Goal: Task Accomplishment & Management: Manage account settings

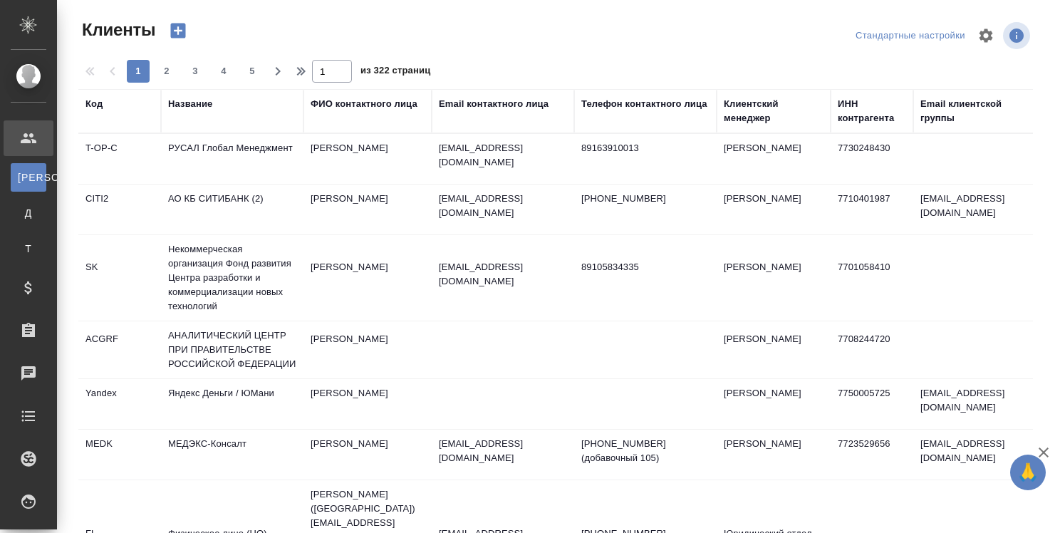
select select "RU"
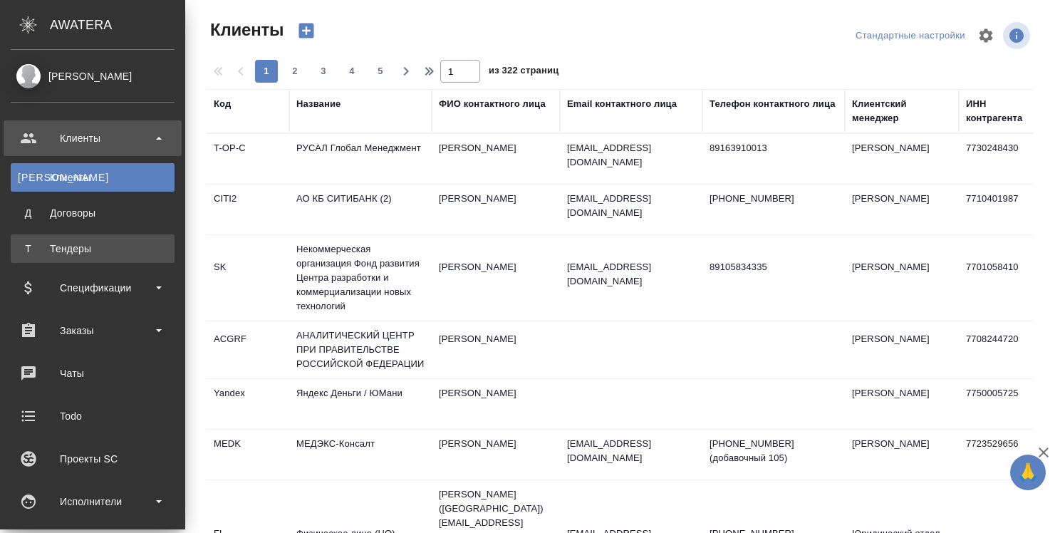
scroll to position [285, 0]
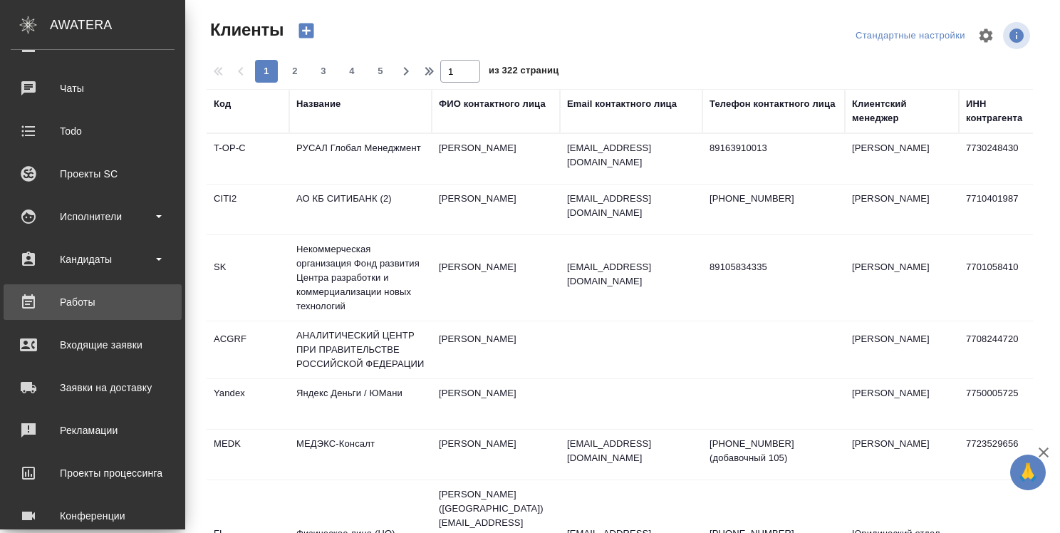
click at [80, 309] on div "Работы" at bounding box center [93, 301] width 164 height 21
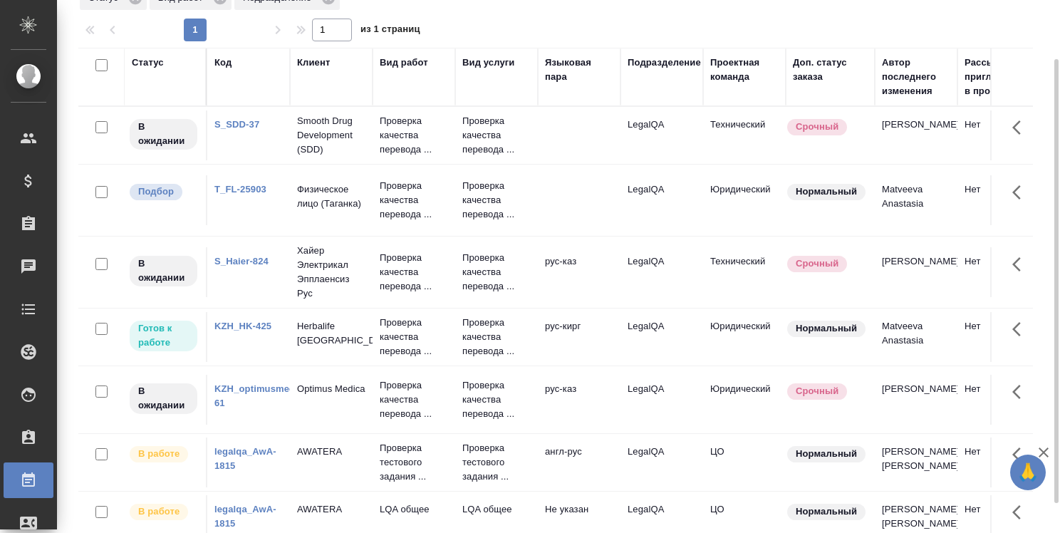
scroll to position [106, 0]
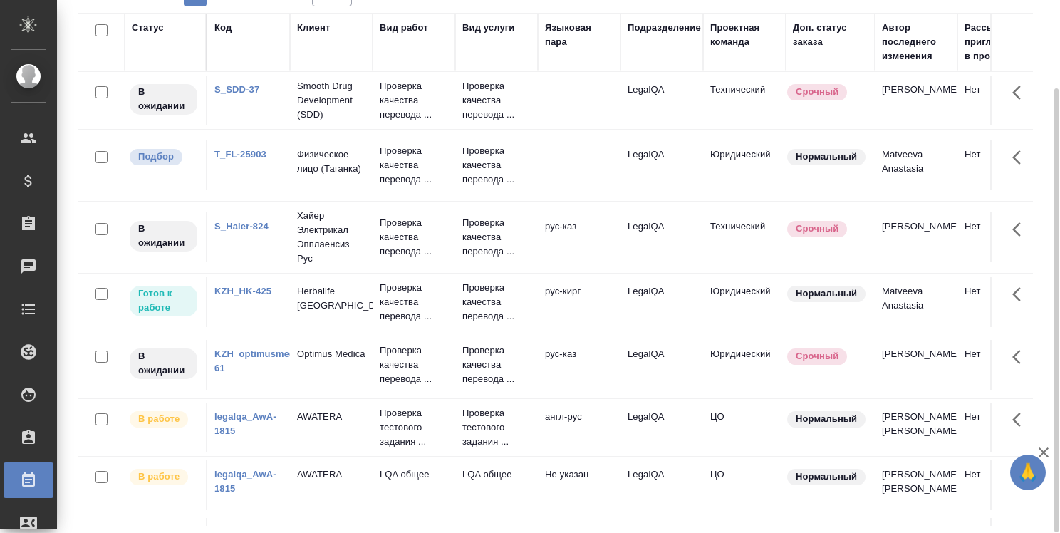
click at [245, 414] on link "legalqa_AwA-1815" at bounding box center [246, 423] width 62 height 25
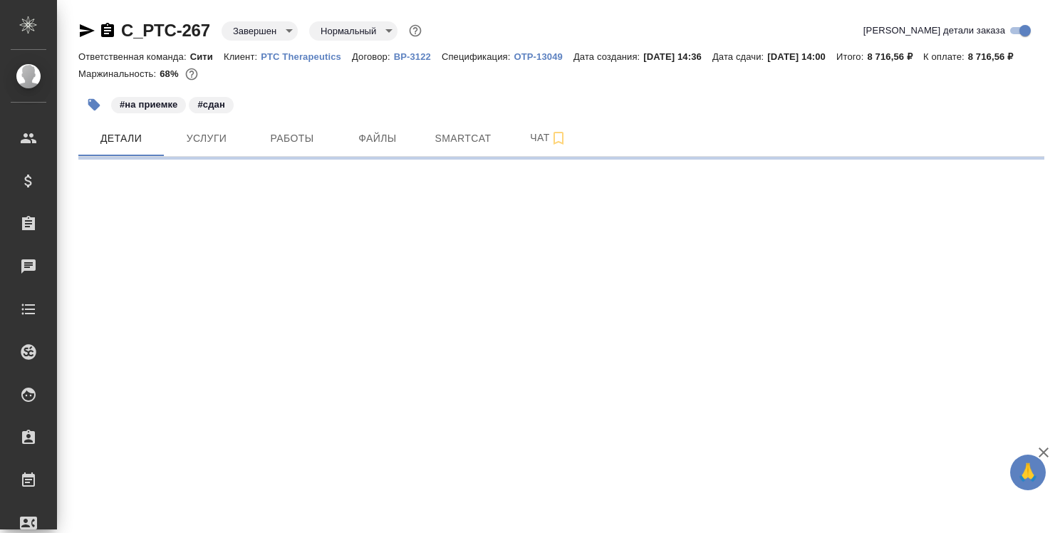
select select "RU"
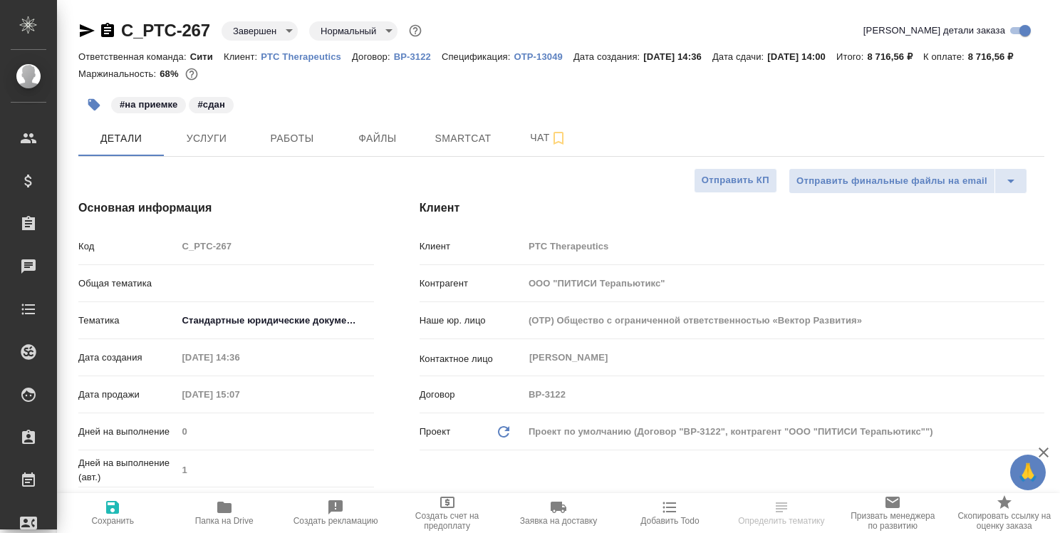
type textarea "x"
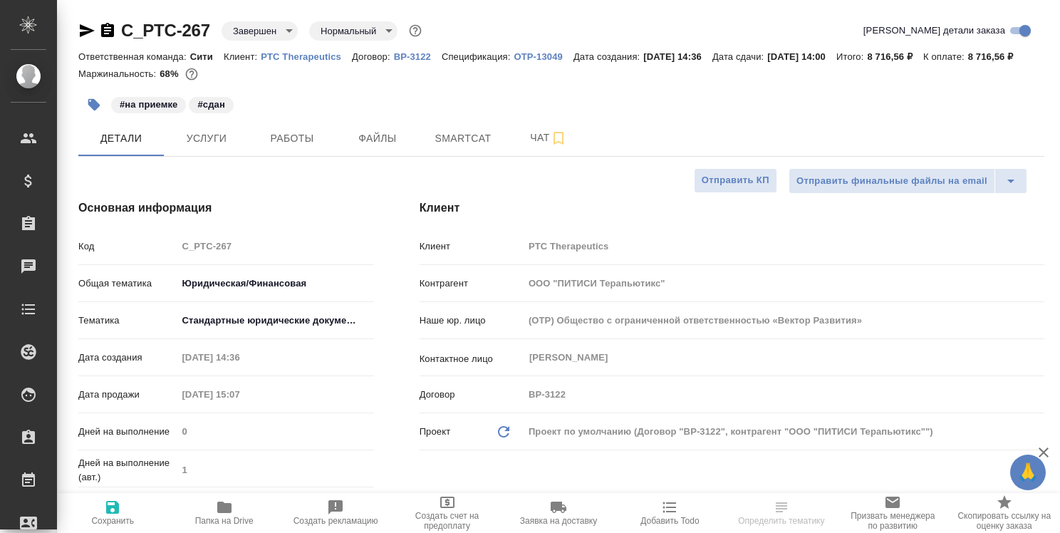
type textarea "x"
click at [227, 510] on icon "button" at bounding box center [224, 507] width 14 height 11
type textarea "x"
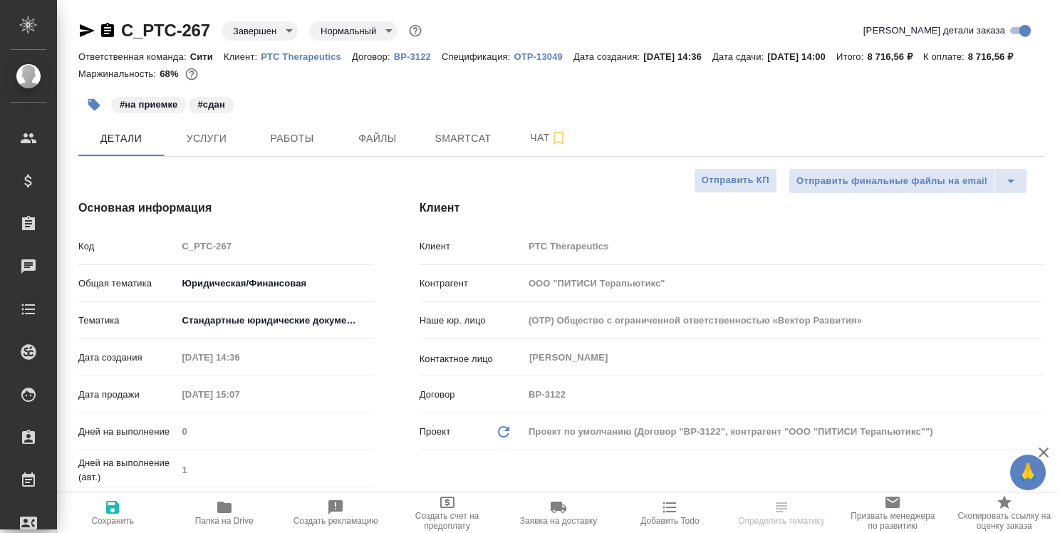
type textarea "x"
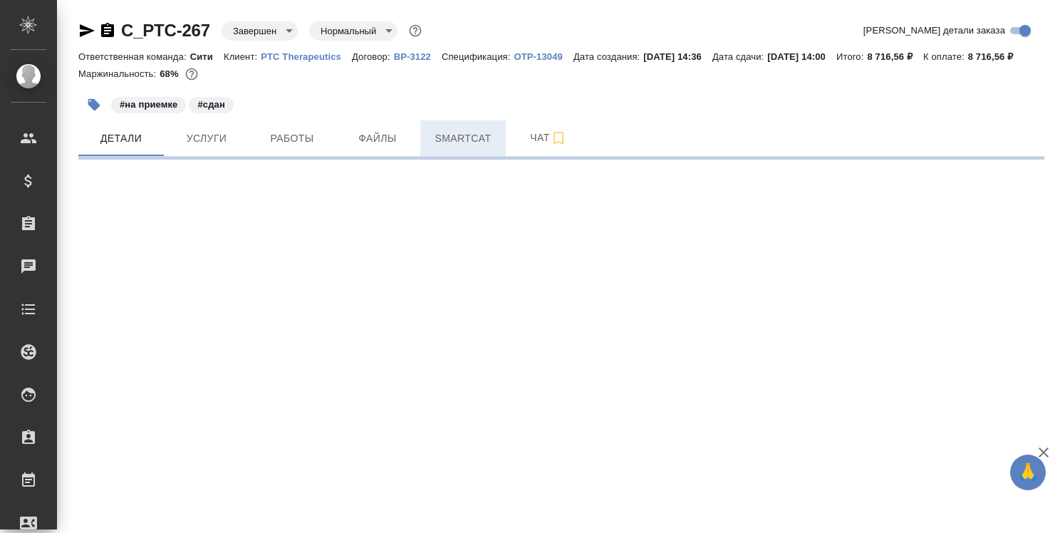
click at [462, 148] on span "Smartcat" at bounding box center [463, 139] width 68 height 18
select select "RU"
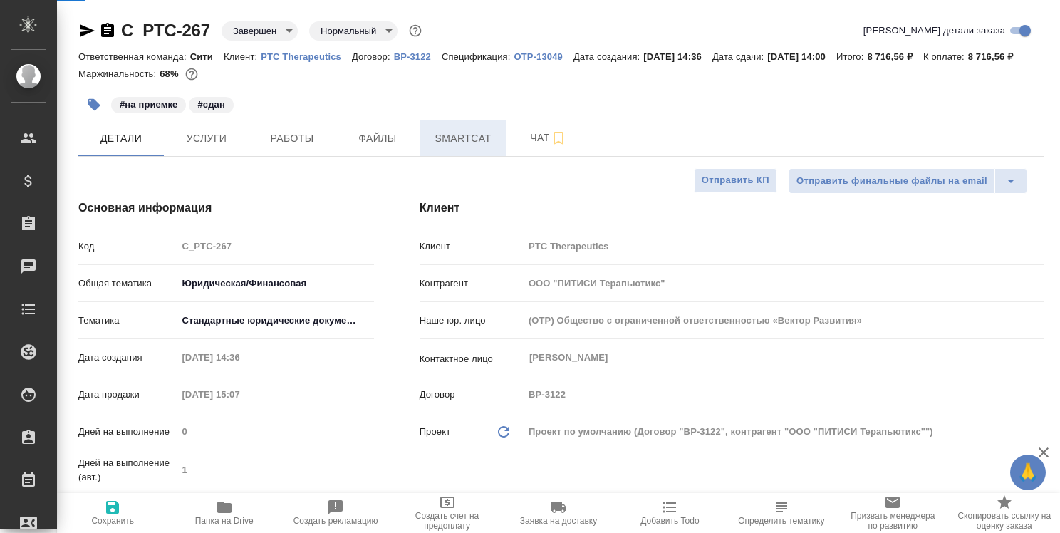
type textarea "x"
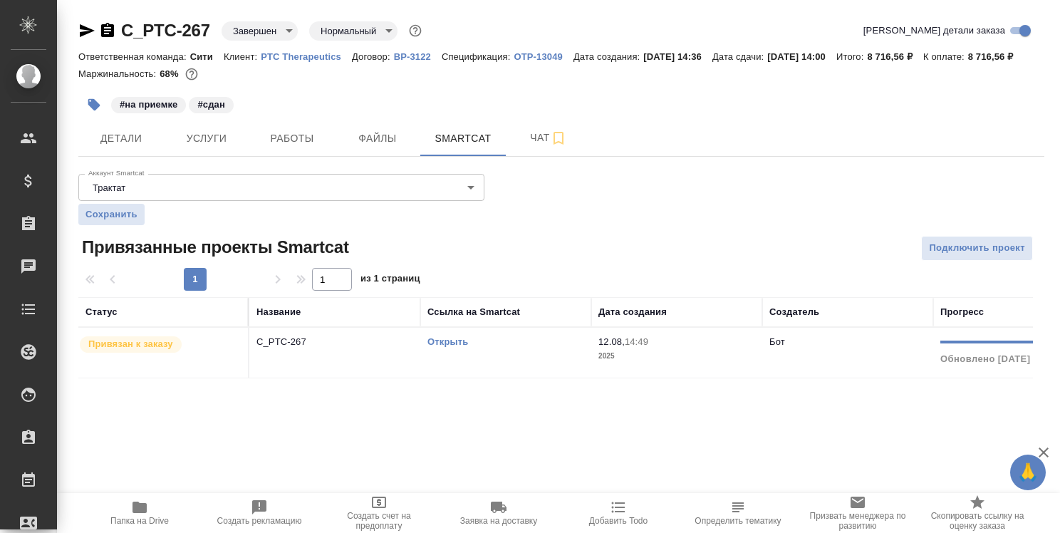
click at [453, 347] on link "Открыть" at bounding box center [448, 341] width 41 height 11
click at [144, 509] on icon "button" at bounding box center [140, 507] width 14 height 11
click at [83, 29] on icon "button" at bounding box center [87, 30] width 15 height 13
click at [113, 23] on icon "button" at bounding box center [107, 30] width 17 height 17
click at [108, 29] on icon "button" at bounding box center [107, 30] width 13 height 14
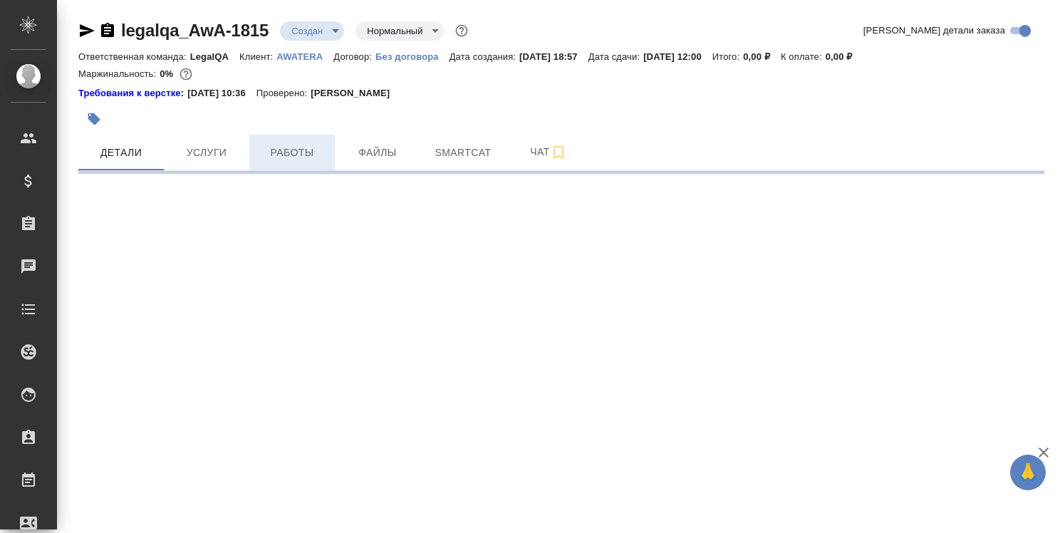
click at [291, 152] on span "Работы" at bounding box center [292, 153] width 68 height 18
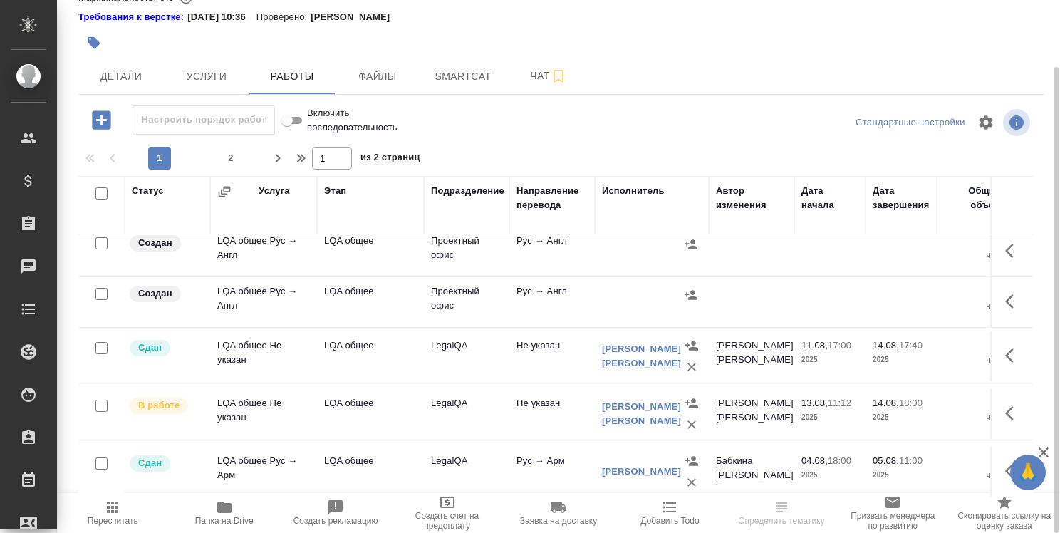
scroll to position [570, 0]
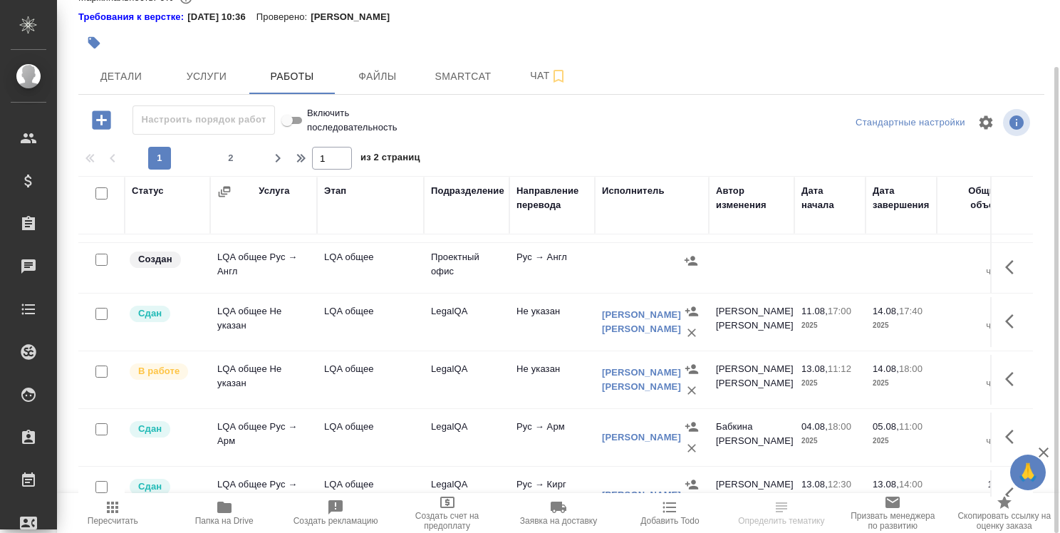
click at [1006, 313] on icon "button" at bounding box center [1014, 321] width 17 height 17
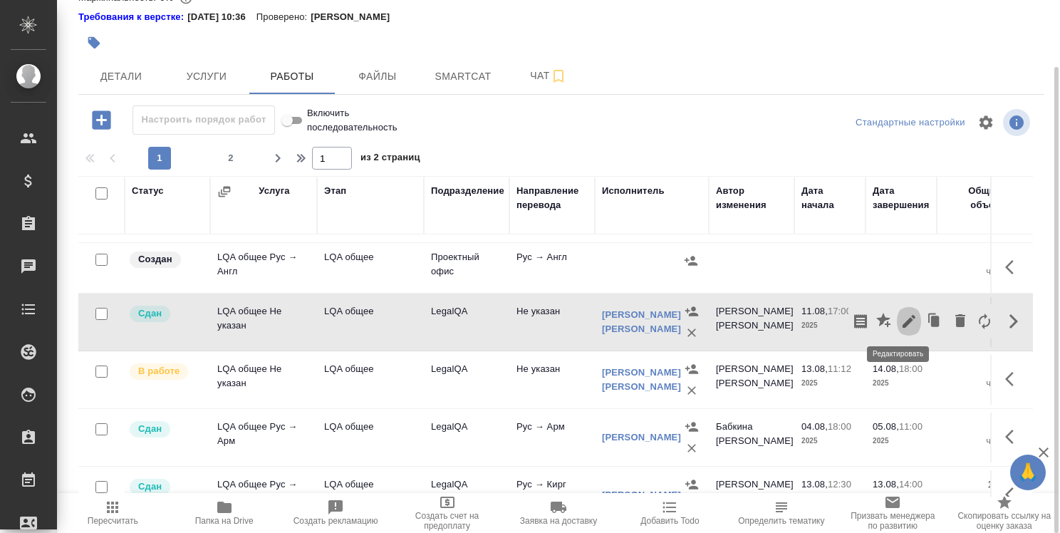
click at [901, 315] on icon "button" at bounding box center [909, 321] width 17 height 17
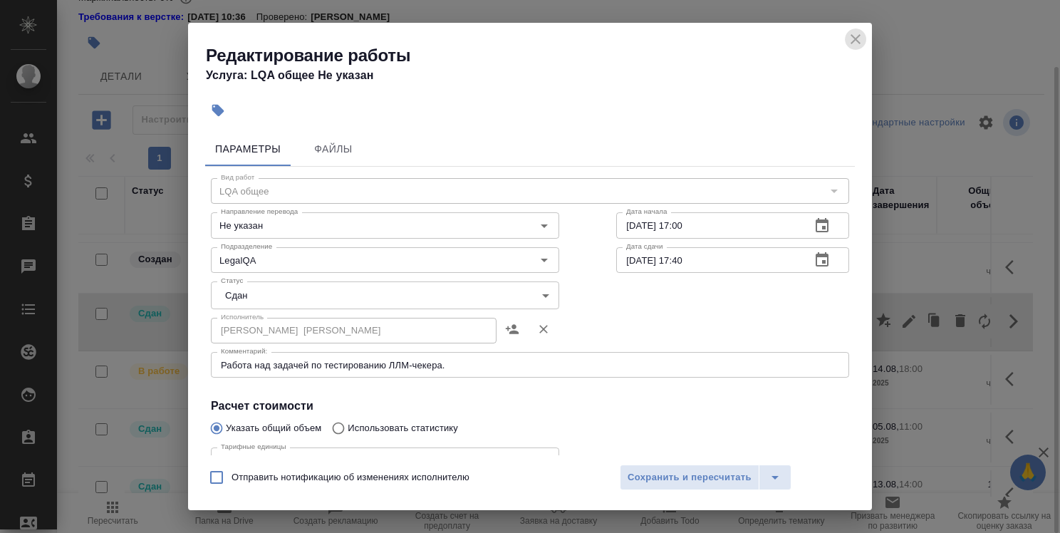
click at [856, 38] on icon "close" at bounding box center [856, 39] width 10 height 10
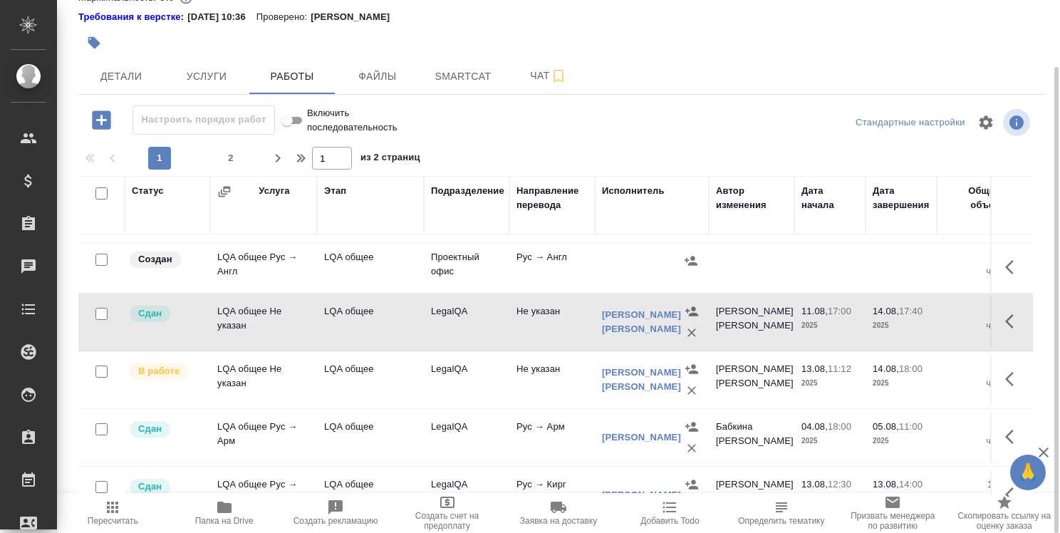
click at [1006, 384] on icon "button" at bounding box center [1014, 379] width 17 height 17
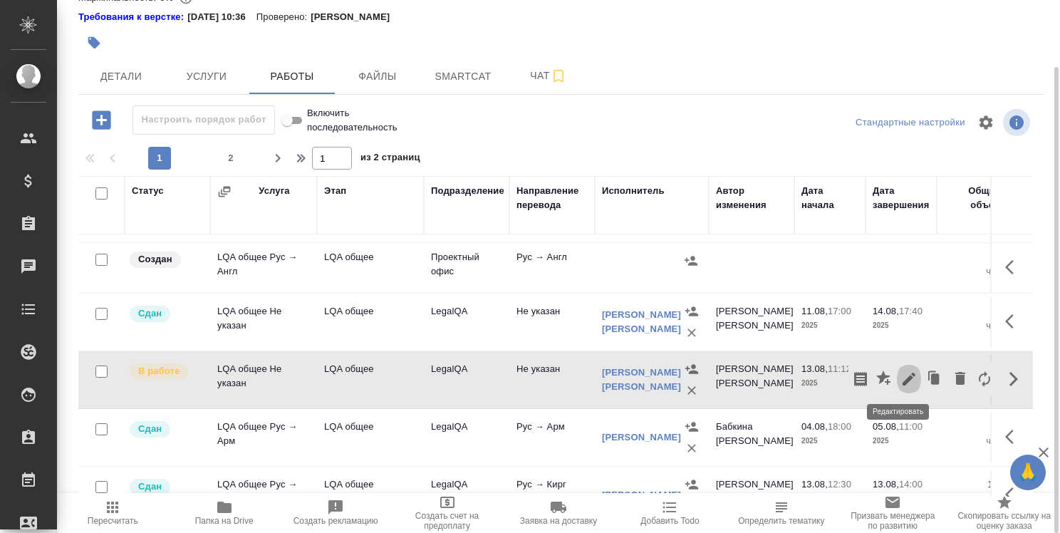
click at [903, 374] on icon "button" at bounding box center [909, 379] width 13 height 13
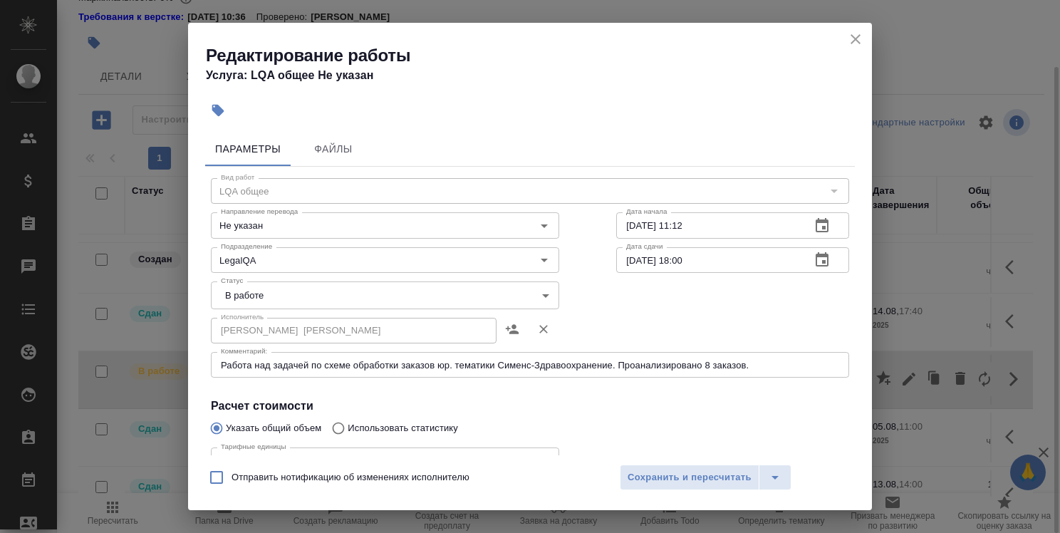
scroll to position [214, 0]
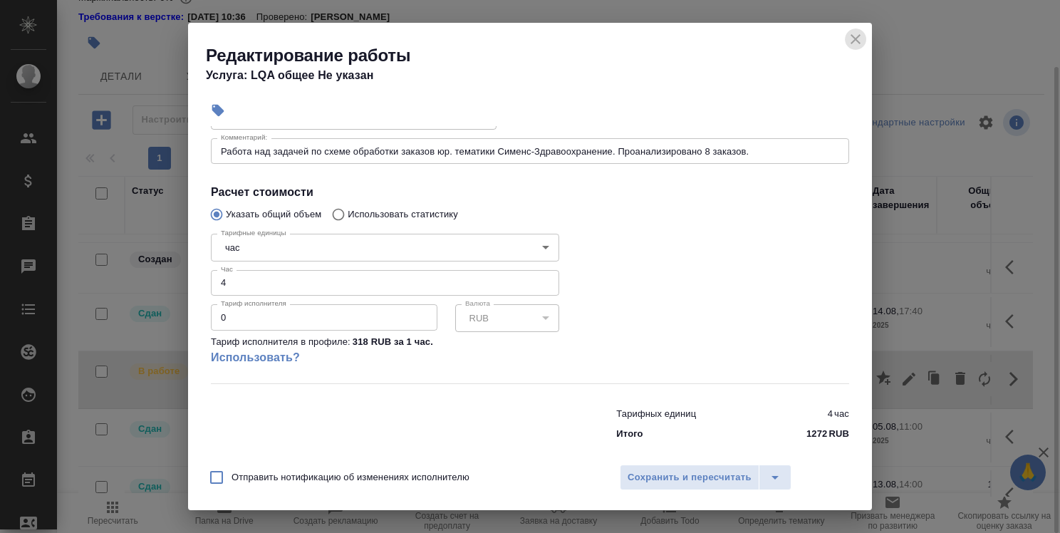
click at [857, 40] on icon "close" at bounding box center [856, 39] width 10 height 10
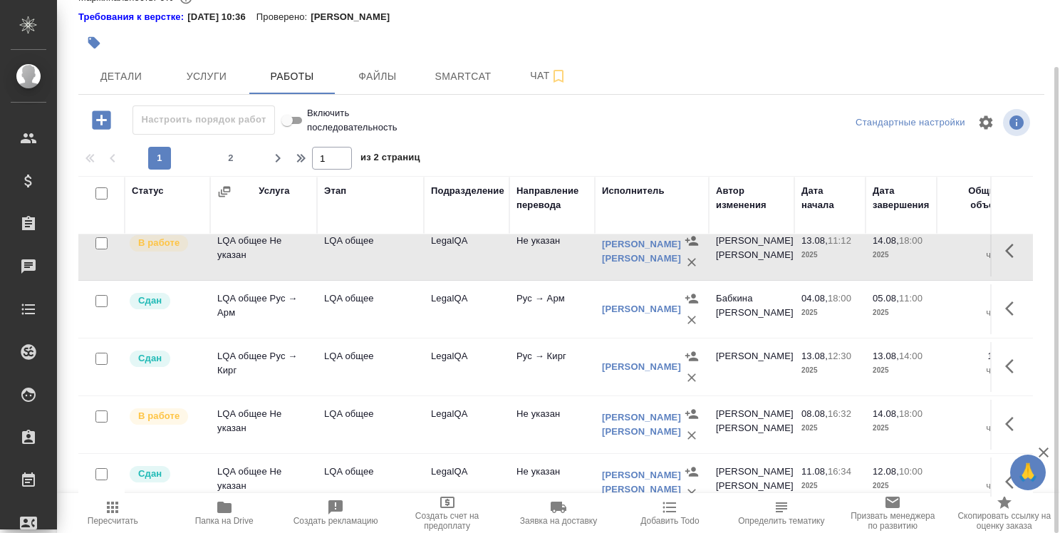
scroll to position [713, 0]
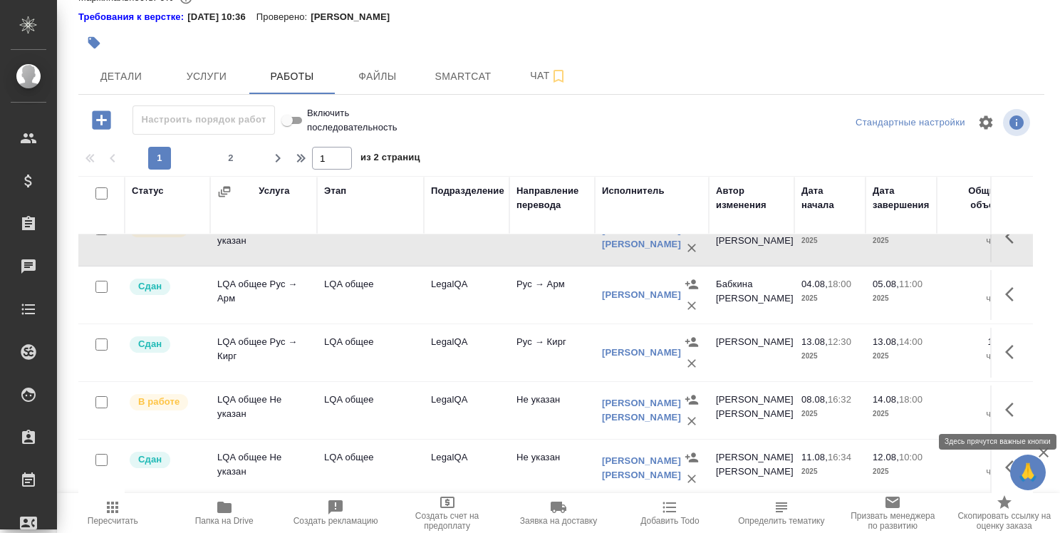
click at [1006, 405] on icon "button" at bounding box center [1014, 409] width 17 height 17
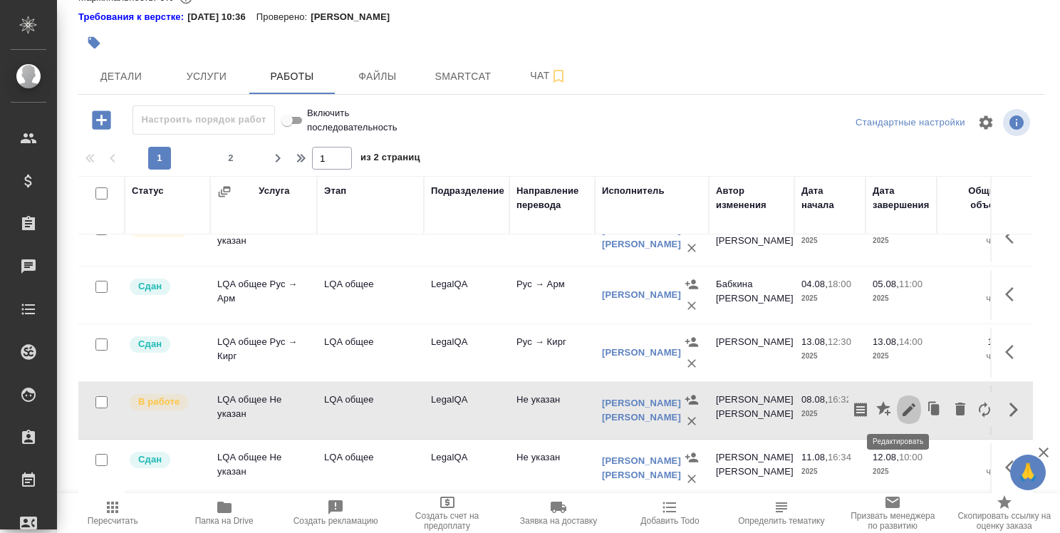
click at [901, 403] on icon "button" at bounding box center [909, 409] width 17 height 17
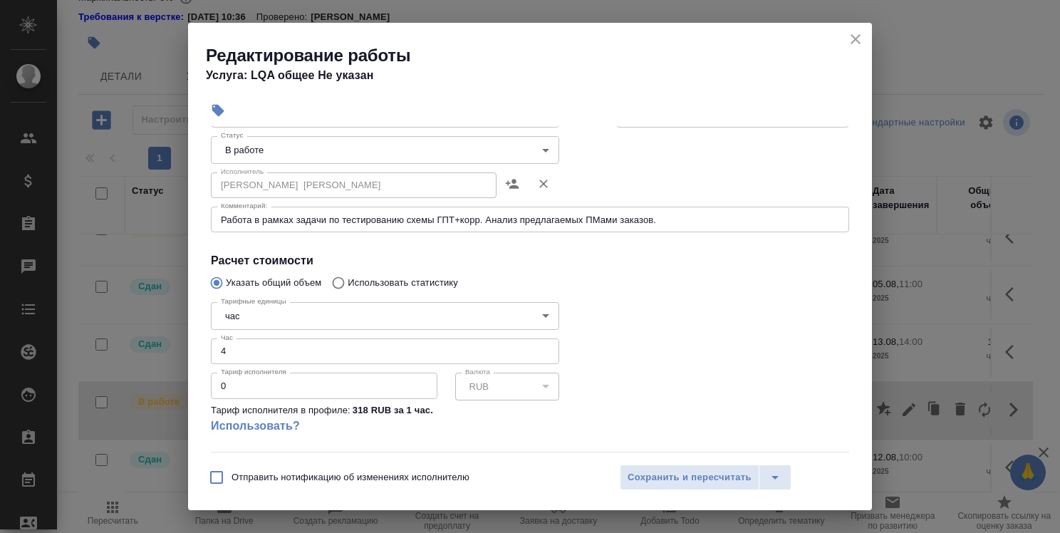
scroll to position [227, 0]
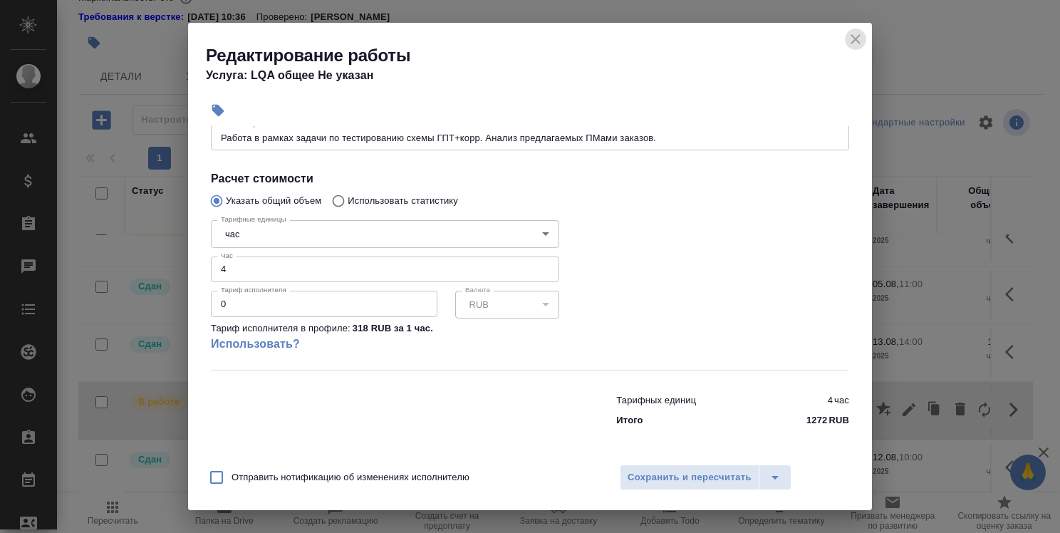
click at [852, 37] on icon "close" at bounding box center [855, 39] width 17 height 17
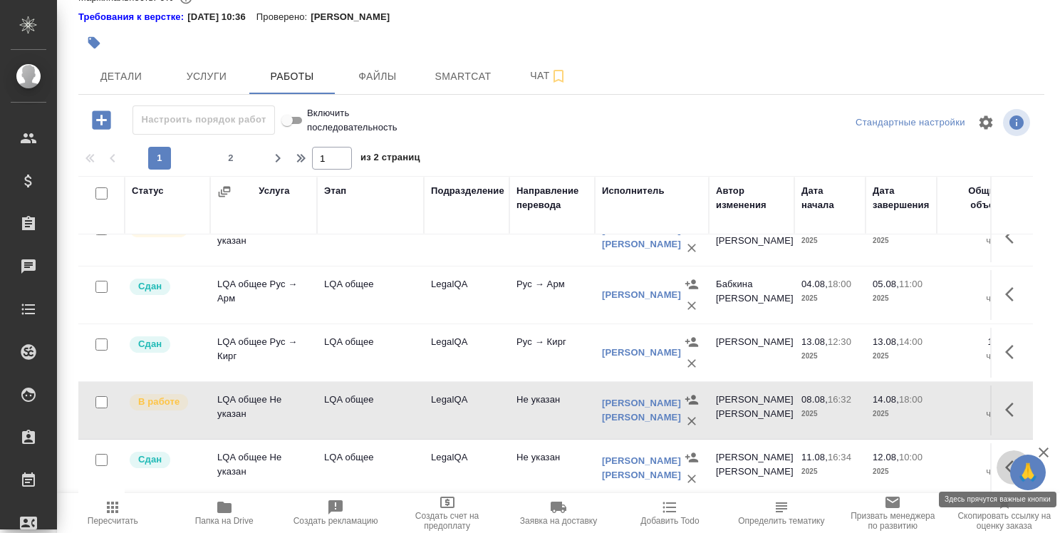
click at [1006, 465] on icon "button" at bounding box center [1014, 467] width 17 height 17
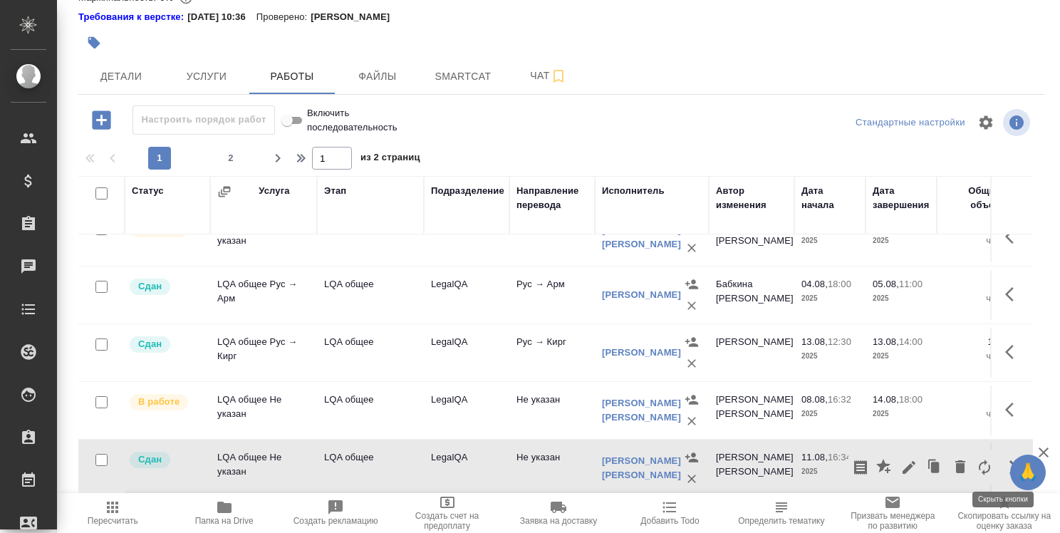
click at [1006, 465] on icon "button" at bounding box center [1014, 467] width 17 height 17
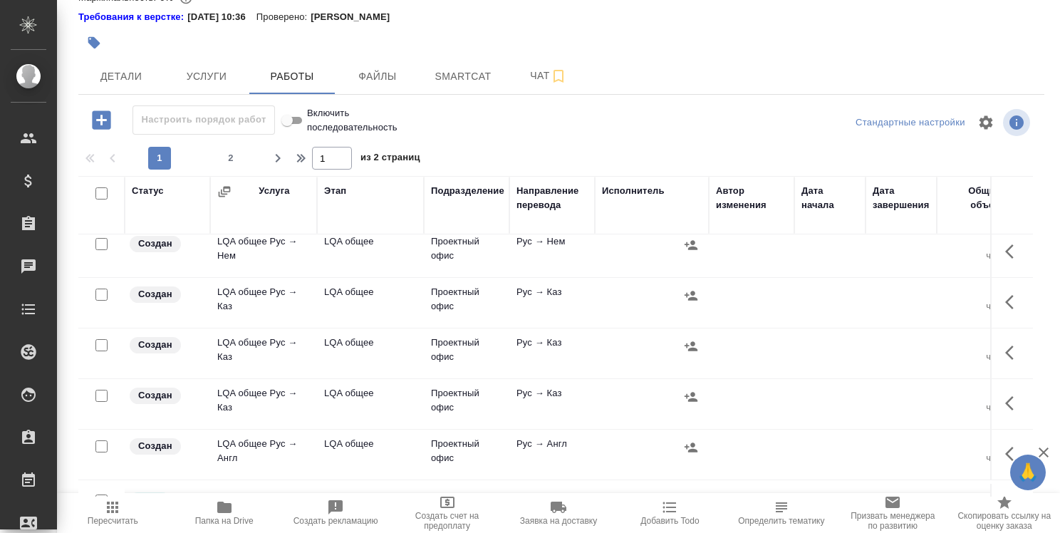
scroll to position [1069, 0]
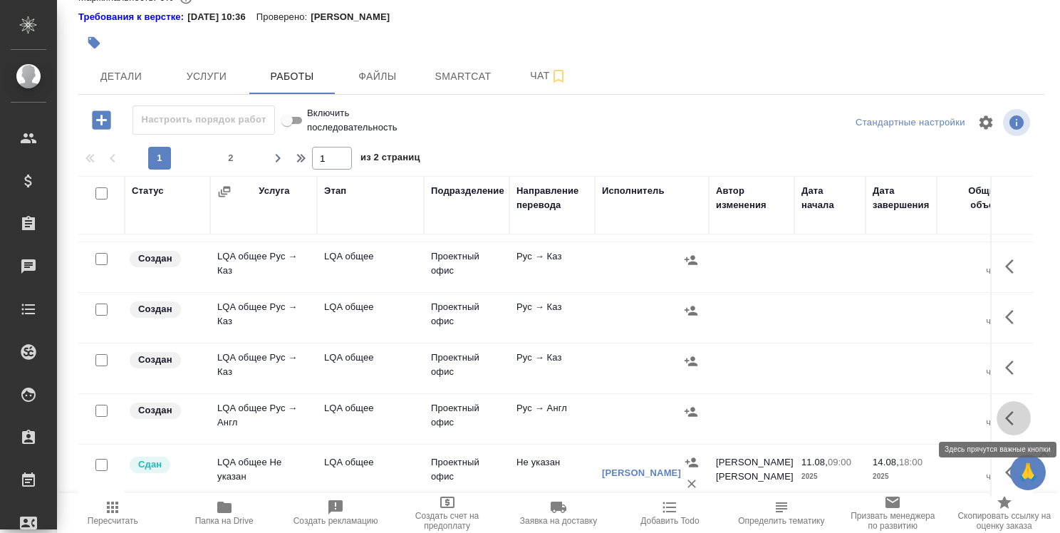
click at [1006, 413] on icon "button" at bounding box center [1010, 418] width 9 height 14
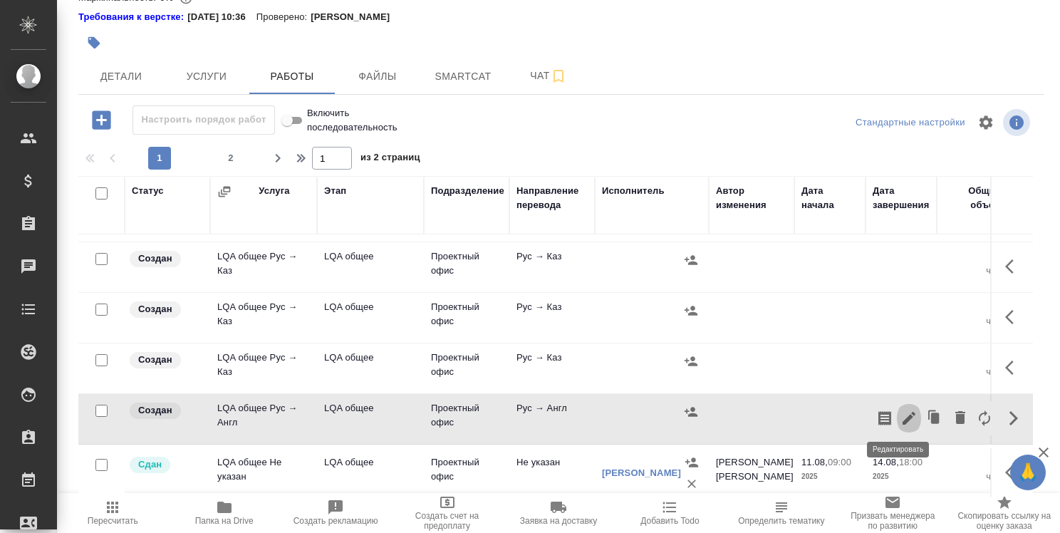
click at [902, 410] on icon "button" at bounding box center [909, 418] width 17 height 17
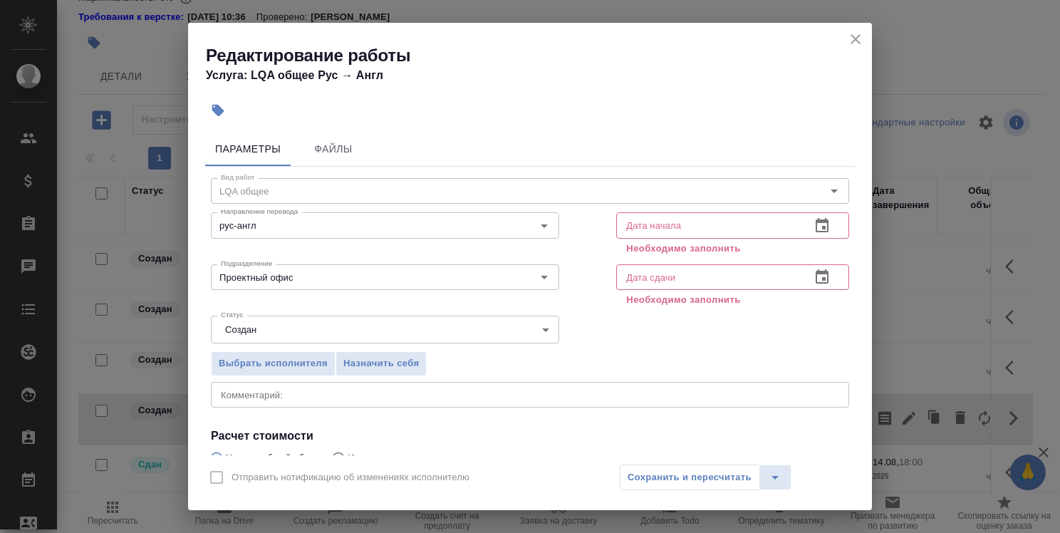
click at [805, 227] on button "button" at bounding box center [822, 226] width 34 height 34
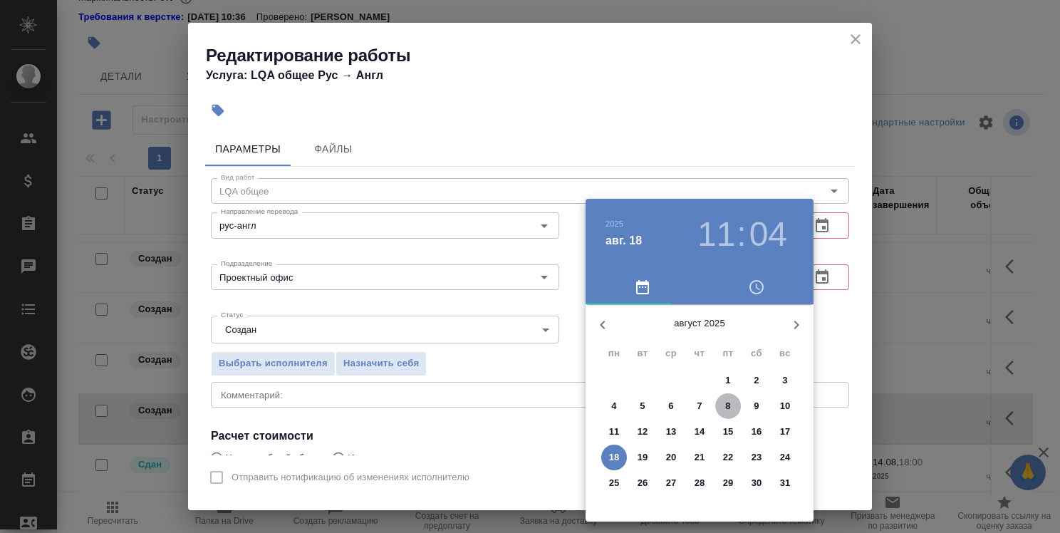
click at [728, 405] on p "8" at bounding box center [728, 406] width 5 height 14
type input "08.08.2025 11:04"
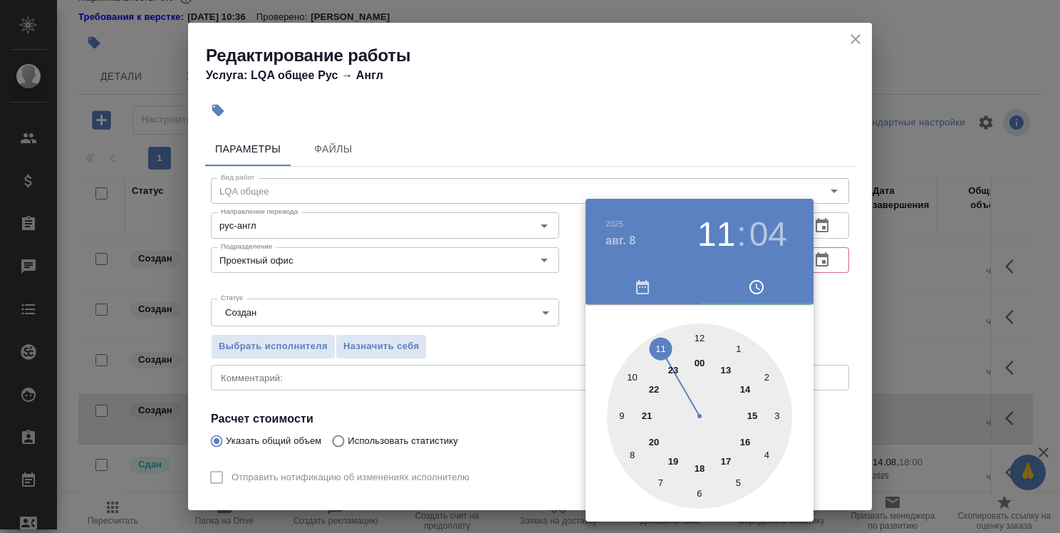
click at [837, 325] on div at bounding box center [530, 266] width 1060 height 533
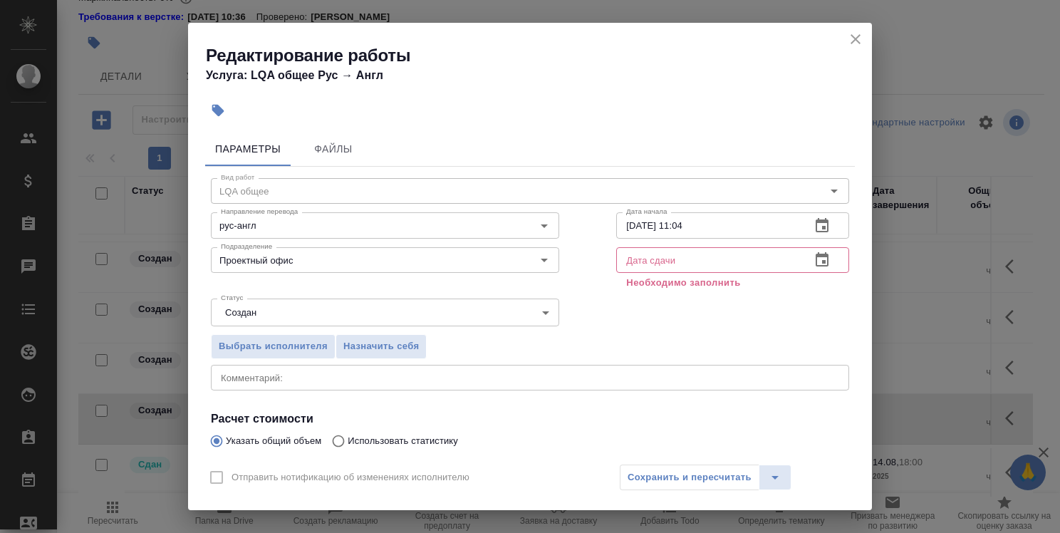
click at [814, 254] on icon "button" at bounding box center [822, 260] width 17 height 17
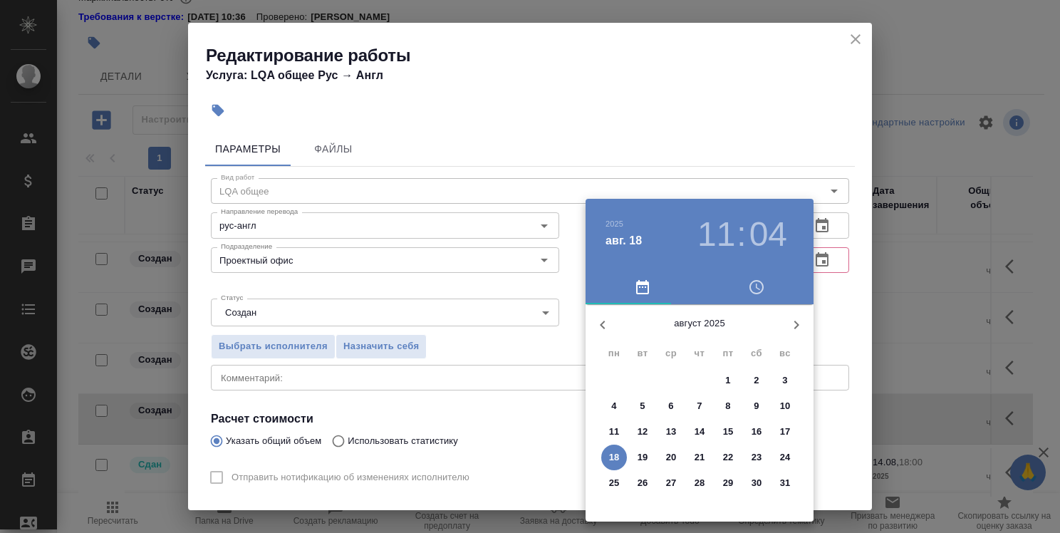
click at [704, 454] on p "21" at bounding box center [700, 457] width 11 height 14
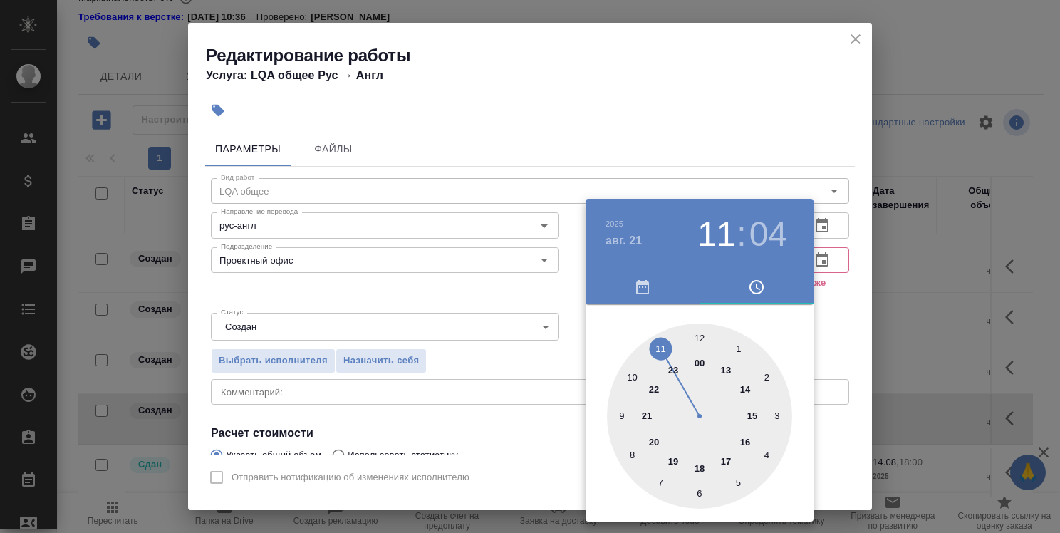
click at [848, 345] on div at bounding box center [530, 266] width 1060 height 533
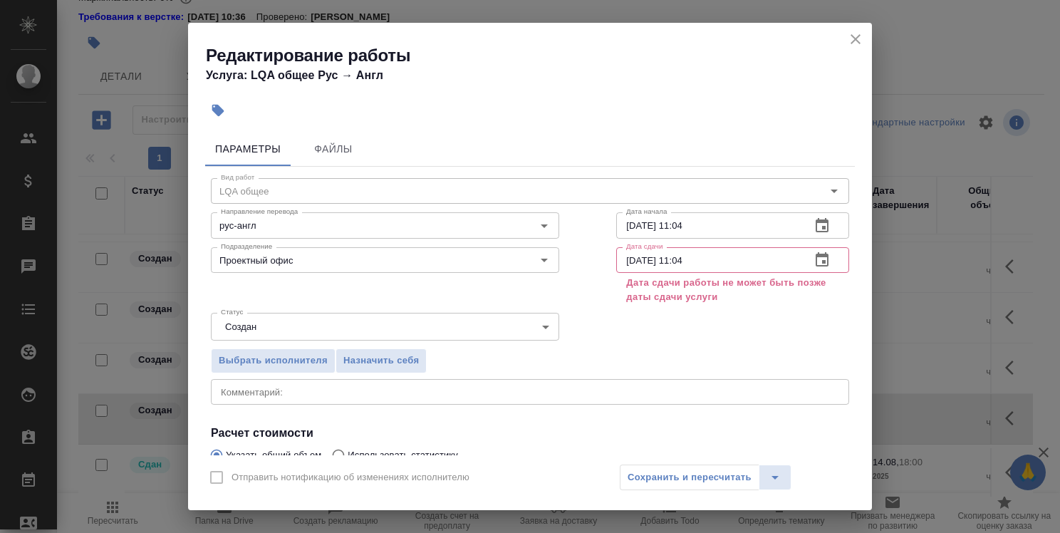
click at [814, 259] on icon "button" at bounding box center [822, 260] width 17 height 17
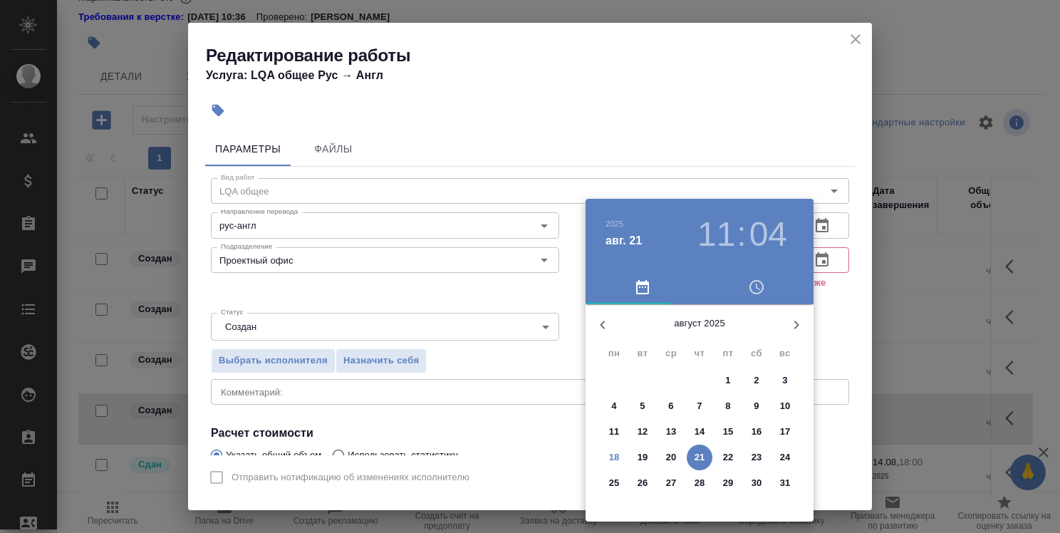
click at [669, 454] on p "20" at bounding box center [671, 457] width 11 height 14
type input "20.08.2025 11:04"
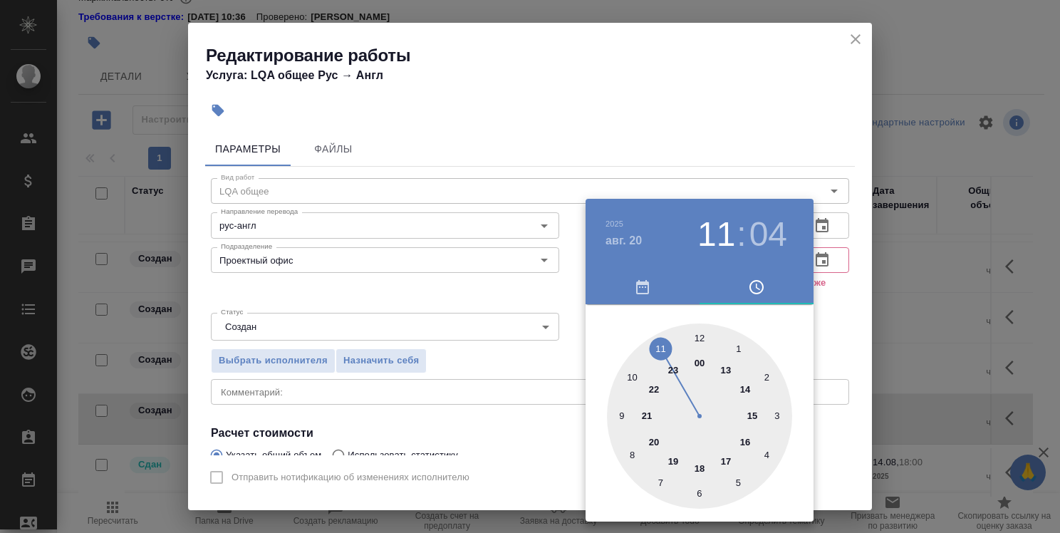
click at [846, 356] on div at bounding box center [530, 266] width 1060 height 533
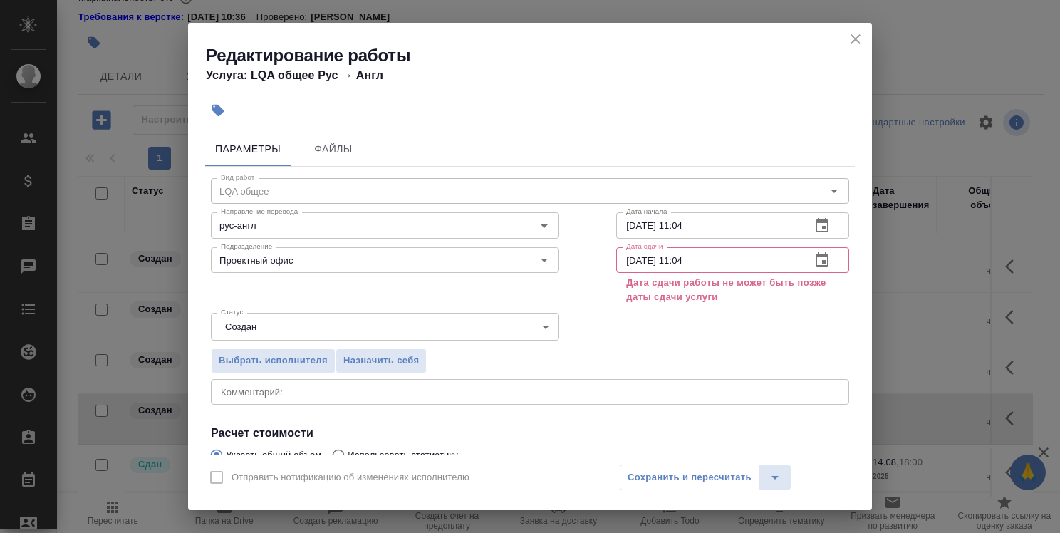
click at [864, 31] on icon "close" at bounding box center [855, 39] width 17 height 17
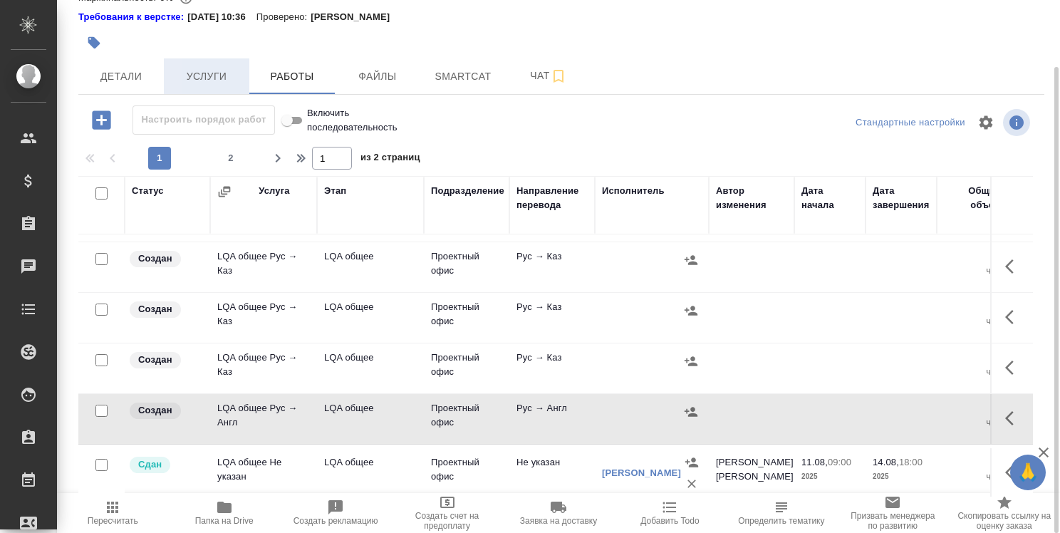
click at [200, 71] on span "Услуги" at bounding box center [206, 77] width 68 height 18
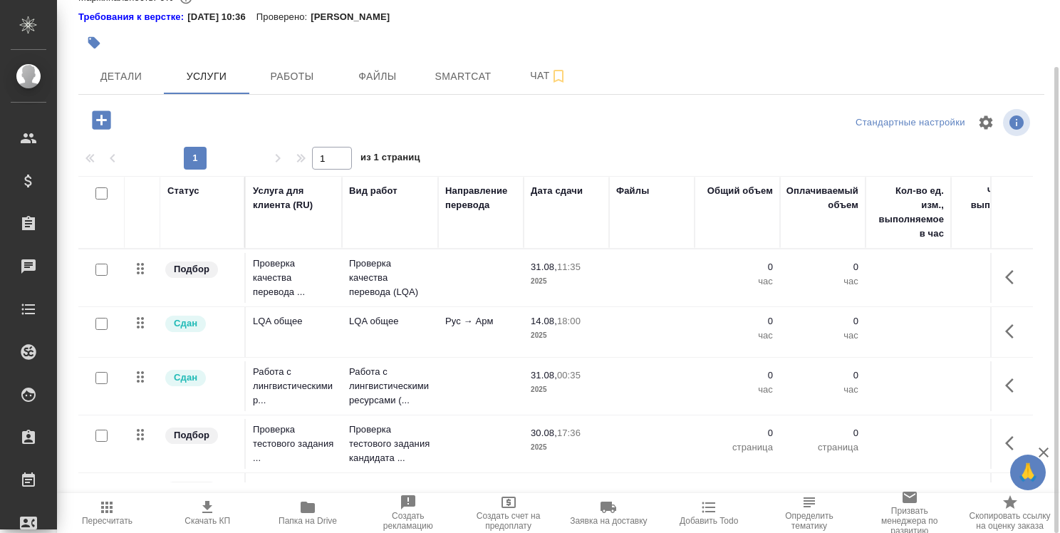
click at [550, 325] on p "14.08," at bounding box center [544, 321] width 26 height 11
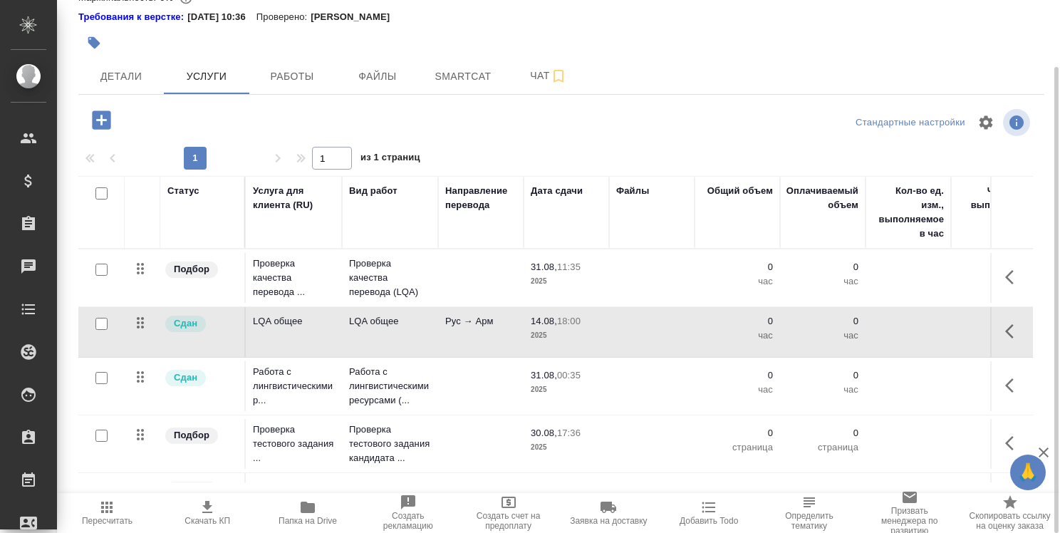
click at [550, 325] on p "14.08," at bounding box center [544, 321] width 26 height 11
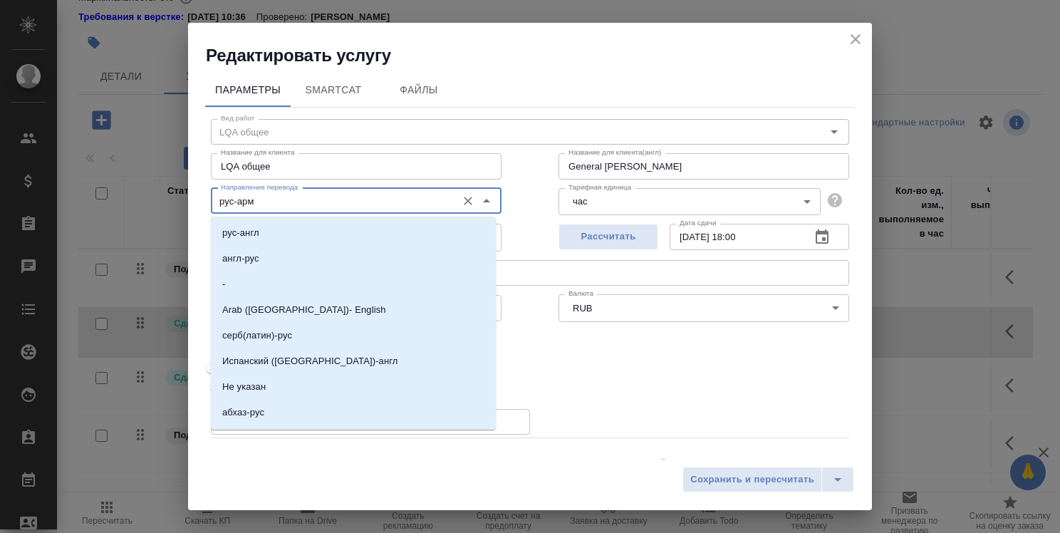
click at [416, 193] on input "рус-арм" at bounding box center [332, 200] width 234 height 17
click at [365, 388] on li "Не указан" at bounding box center [353, 387] width 285 height 26
type input "Не указан"
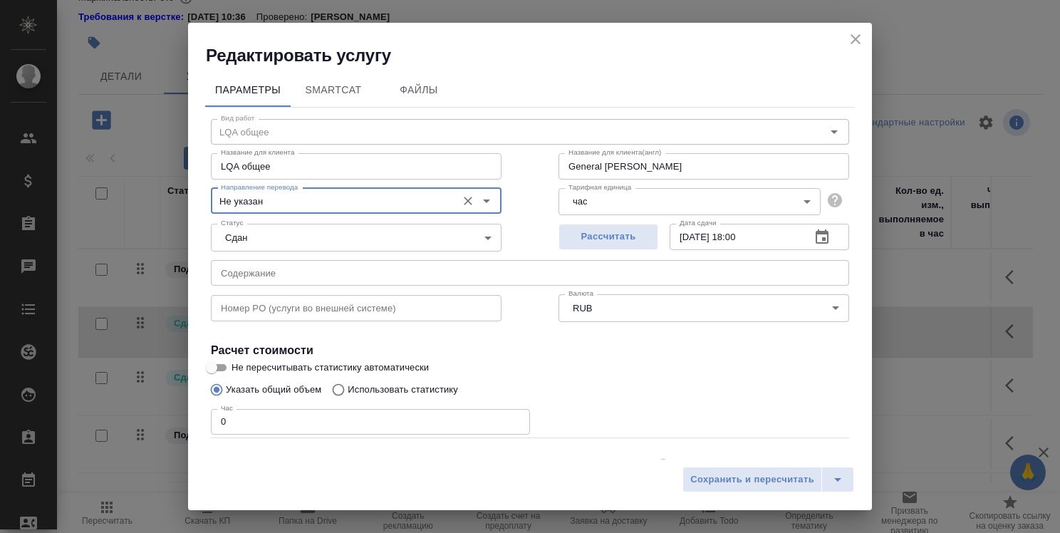
click at [814, 241] on icon "button" at bounding box center [822, 237] width 17 height 17
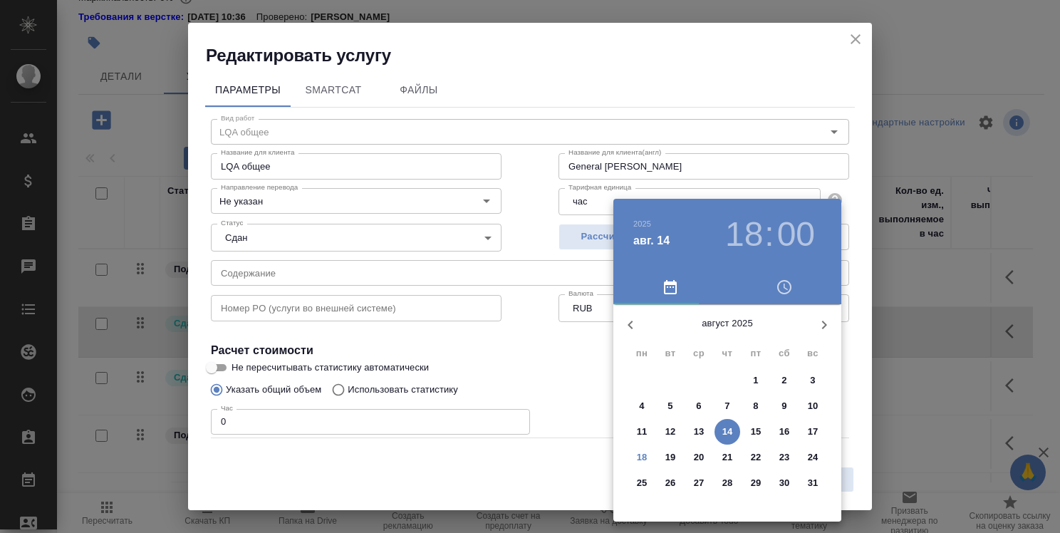
click at [758, 456] on p "22" at bounding box center [756, 457] width 11 height 14
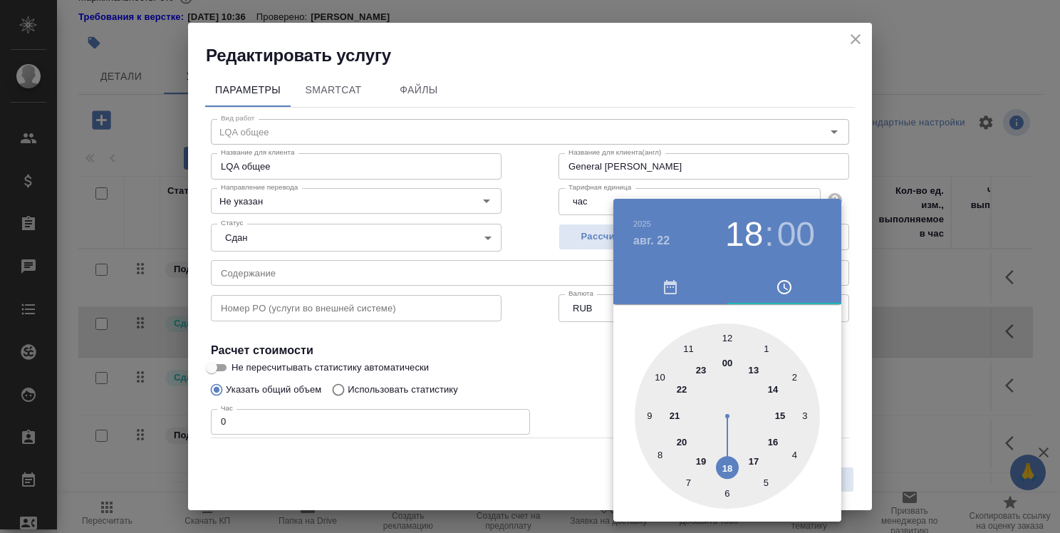
type input "22.08.2025 18:00"
click at [853, 365] on div at bounding box center [530, 266] width 1060 height 533
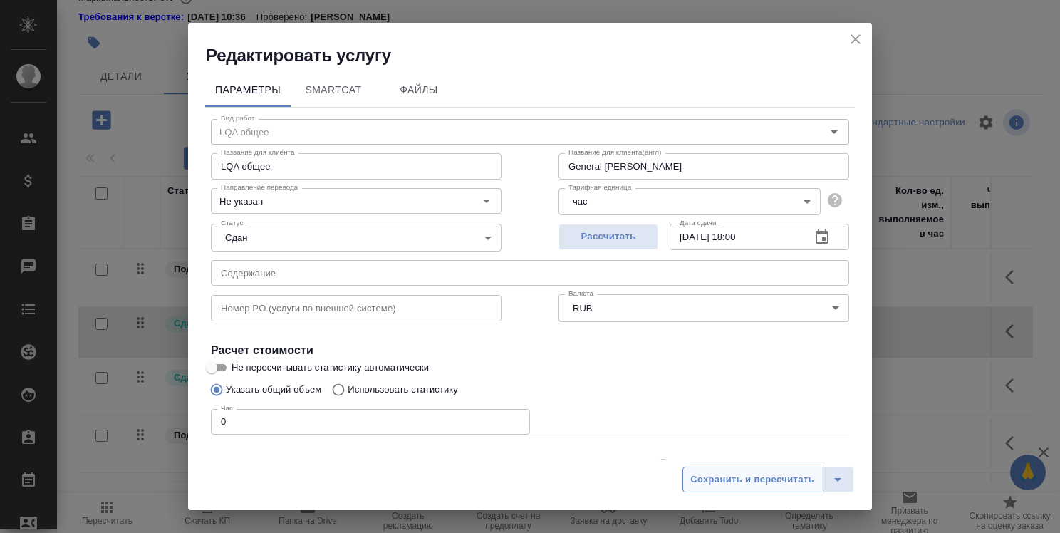
click at [743, 478] on span "Сохранить и пересчитать" at bounding box center [753, 480] width 124 height 16
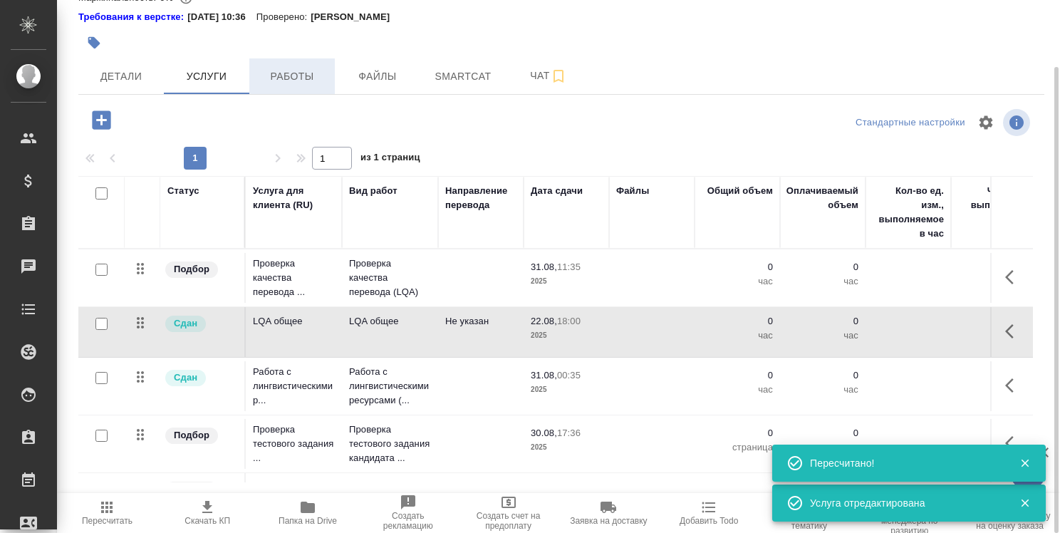
click at [304, 76] on span "Работы" at bounding box center [292, 77] width 68 height 18
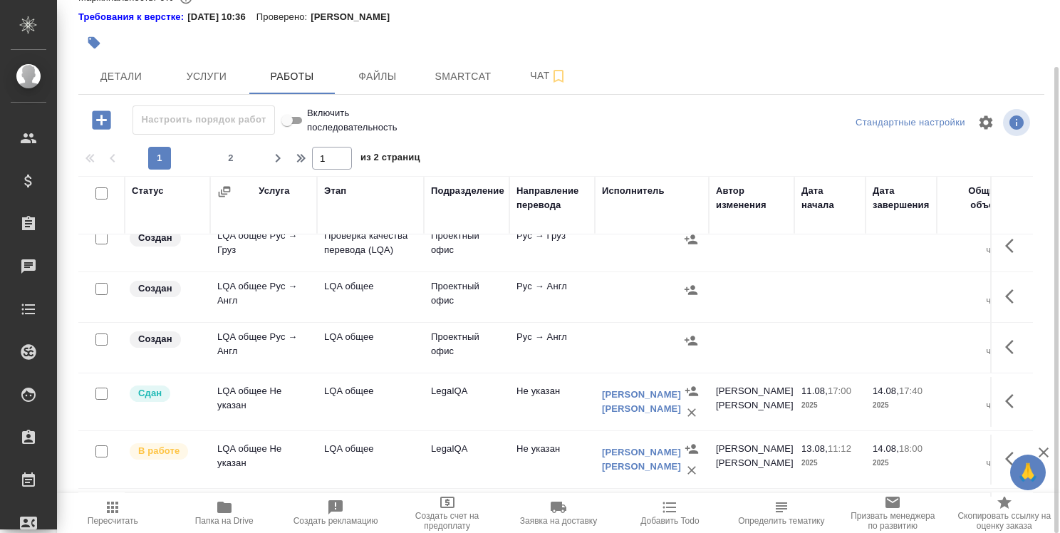
scroll to position [499, 0]
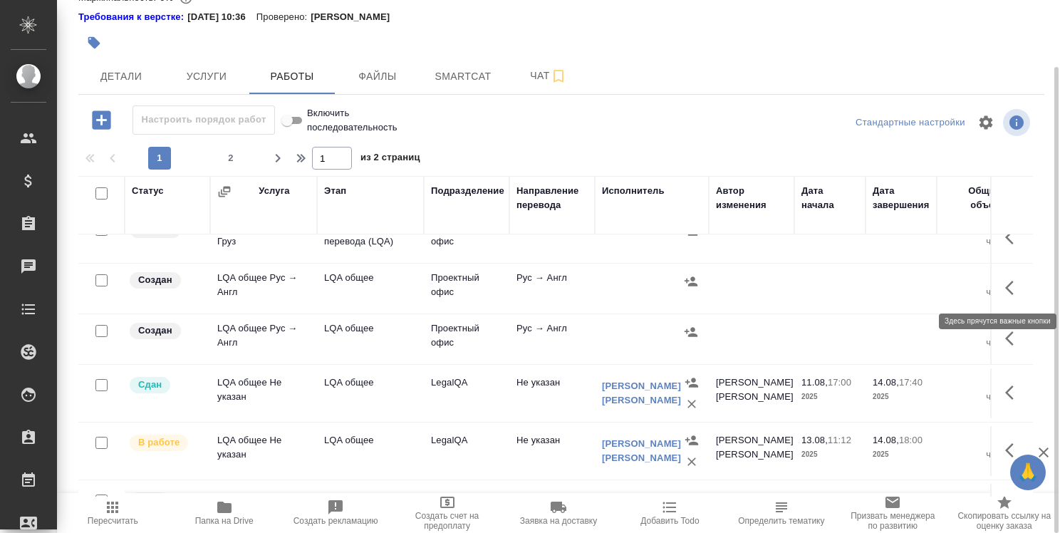
click at [1006, 291] on icon "button" at bounding box center [1014, 287] width 17 height 17
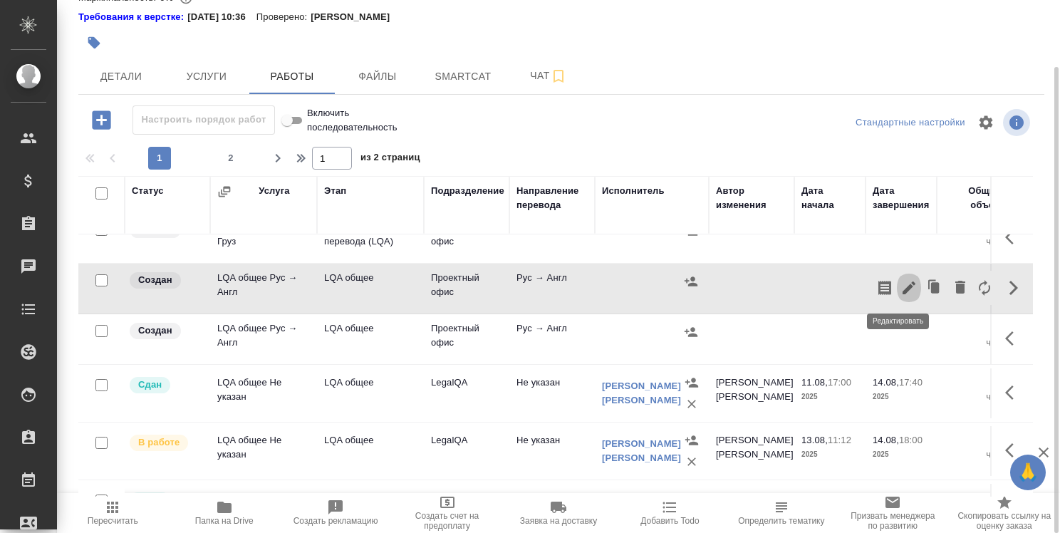
click at [903, 284] on icon "button" at bounding box center [909, 288] width 13 height 13
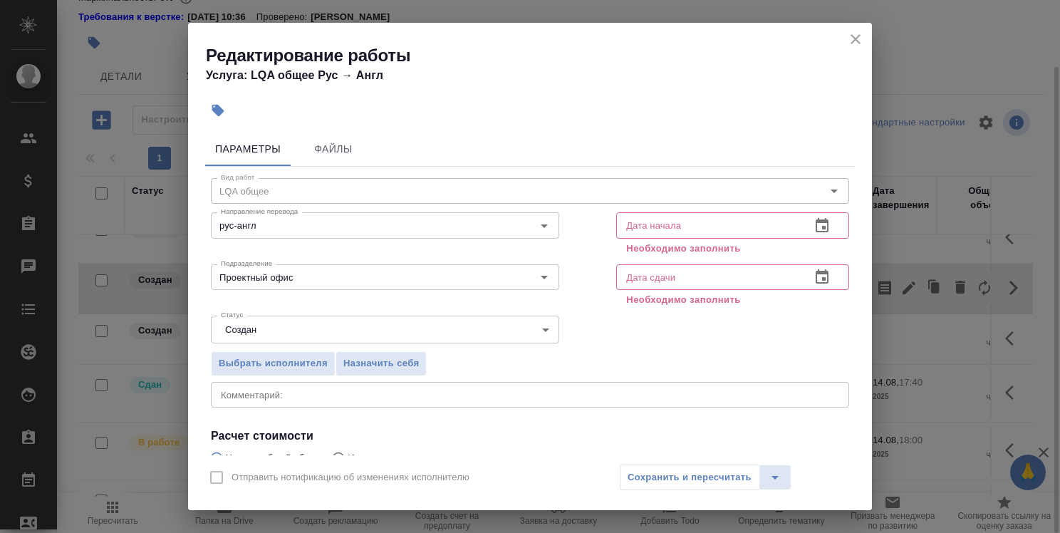
click at [817, 225] on icon "button" at bounding box center [822, 225] width 13 height 14
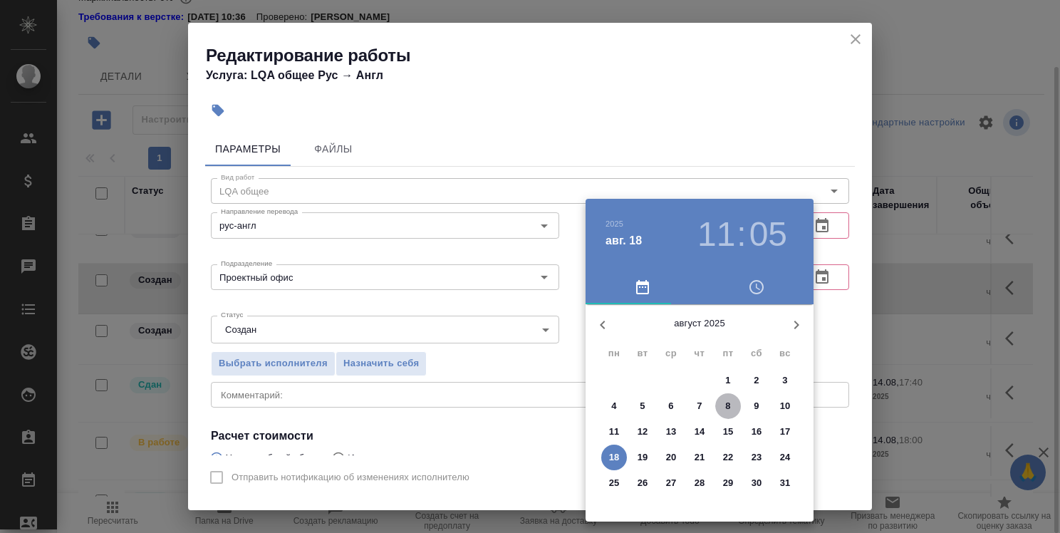
click at [726, 408] on p "8" at bounding box center [728, 406] width 5 height 14
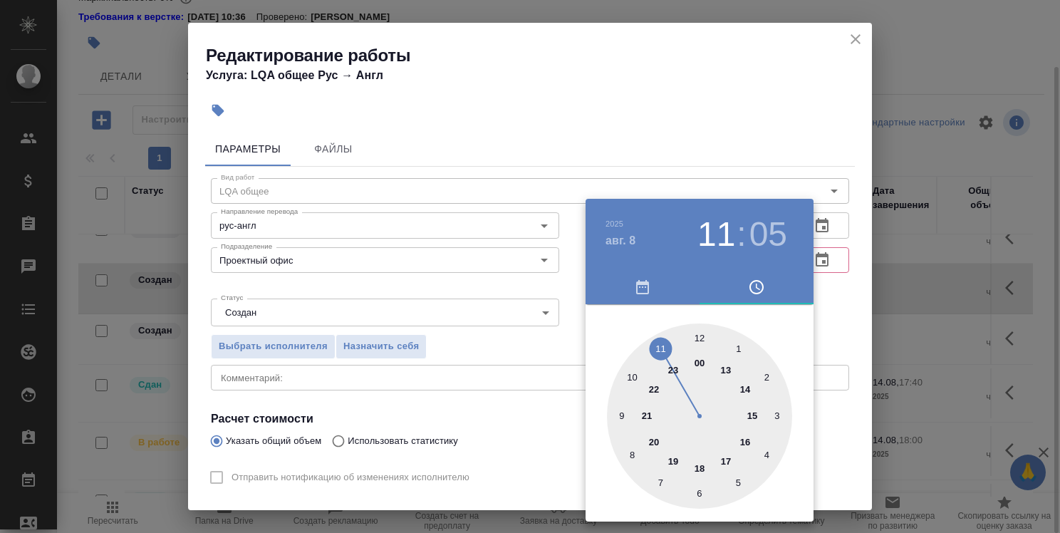
click at [825, 336] on div at bounding box center [530, 266] width 1060 height 533
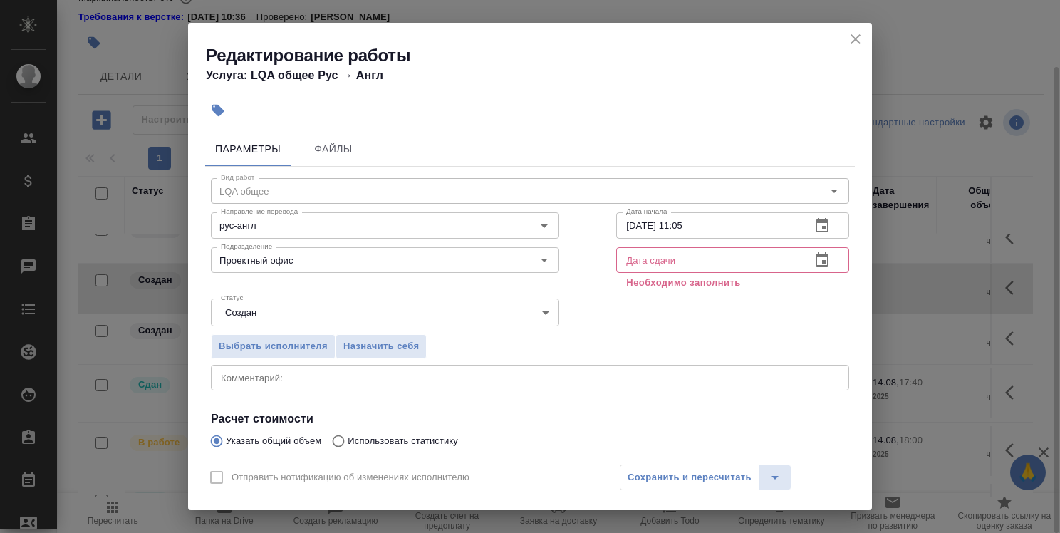
click at [816, 228] on icon "button" at bounding box center [822, 225] width 13 height 14
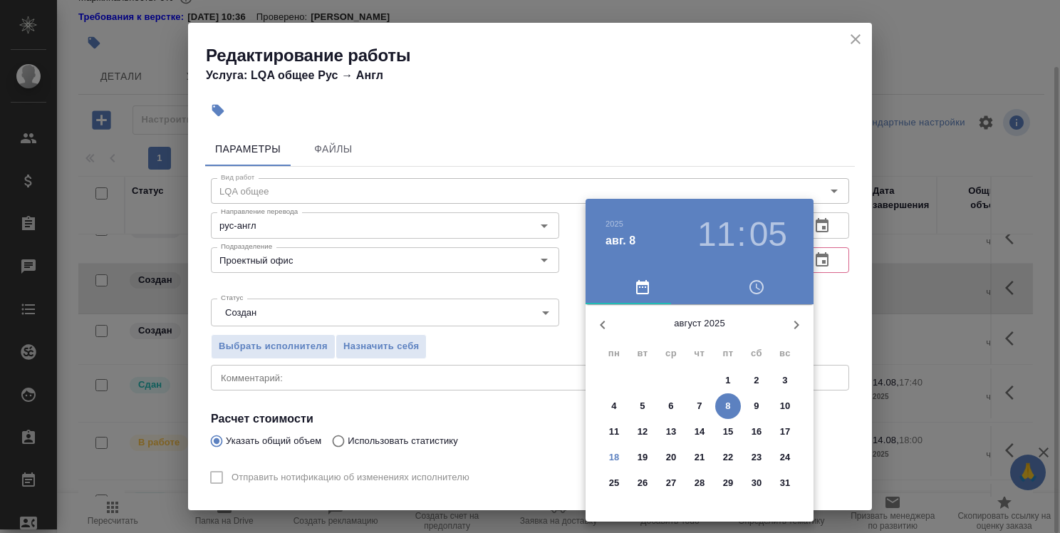
click at [733, 433] on p "15" at bounding box center [728, 432] width 11 height 14
type input "15.08.2025 11:05"
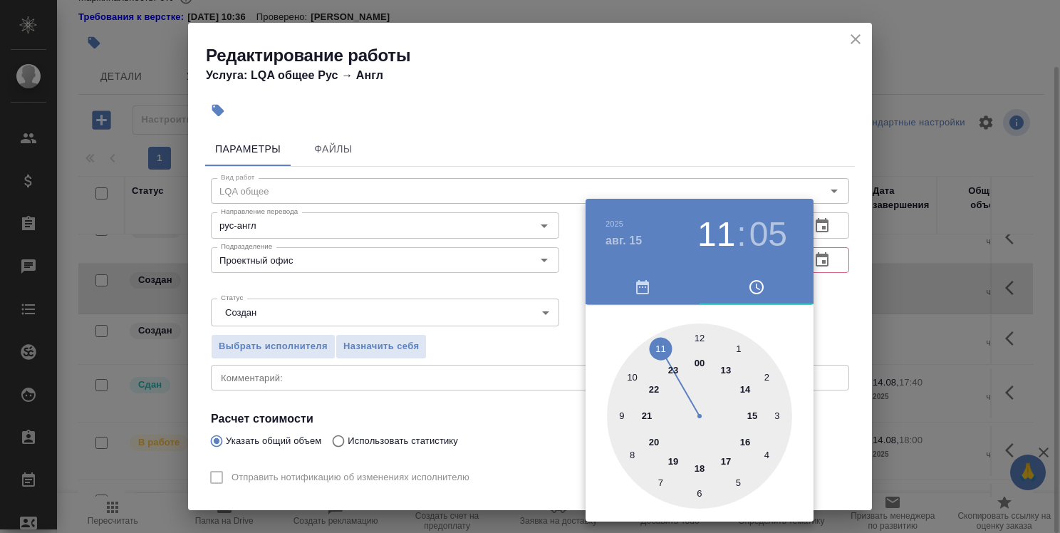
click at [845, 347] on div at bounding box center [530, 266] width 1060 height 533
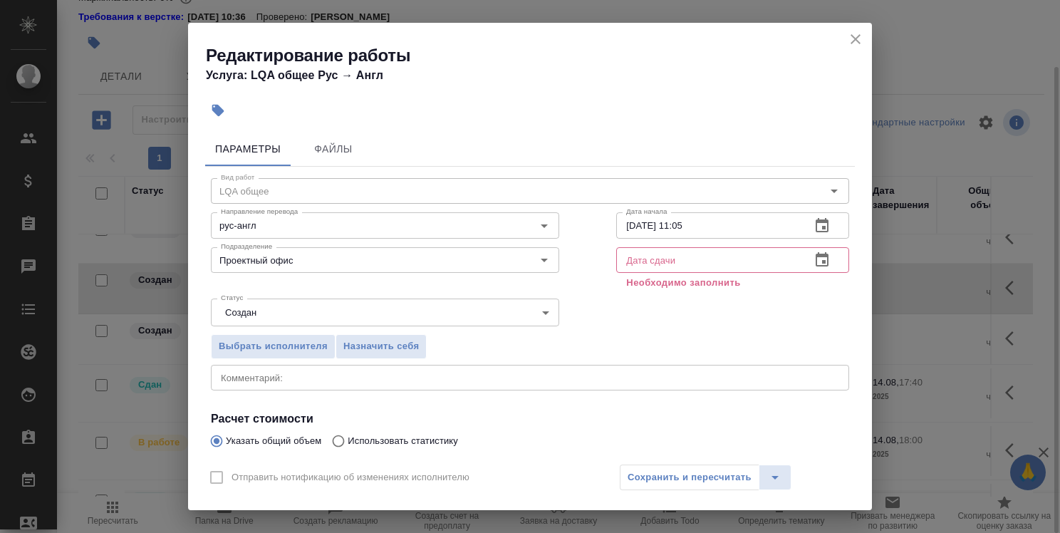
click at [816, 265] on icon "button" at bounding box center [822, 259] width 13 height 14
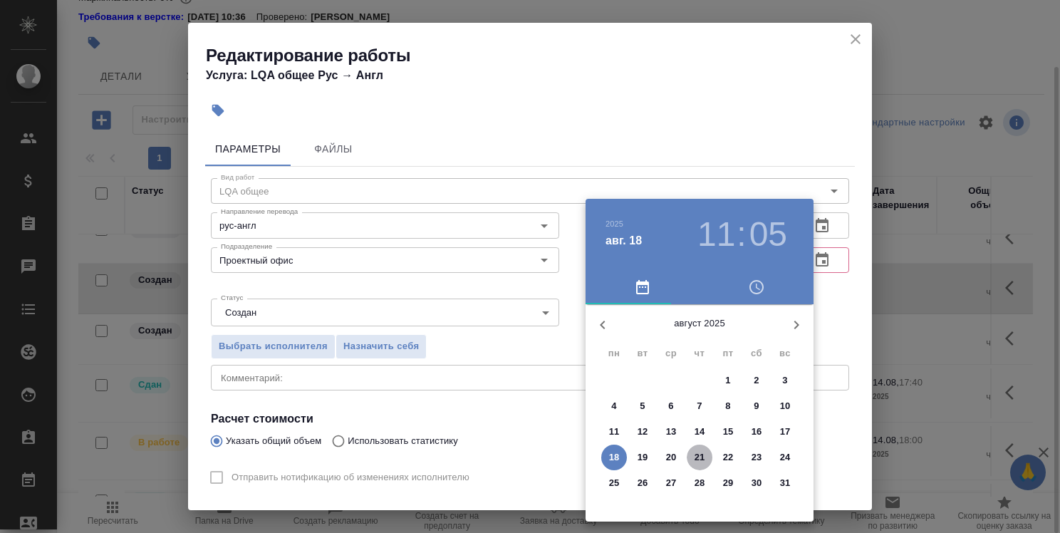
click at [698, 459] on p "21" at bounding box center [700, 457] width 11 height 14
type input "21.08.2025 11:05"
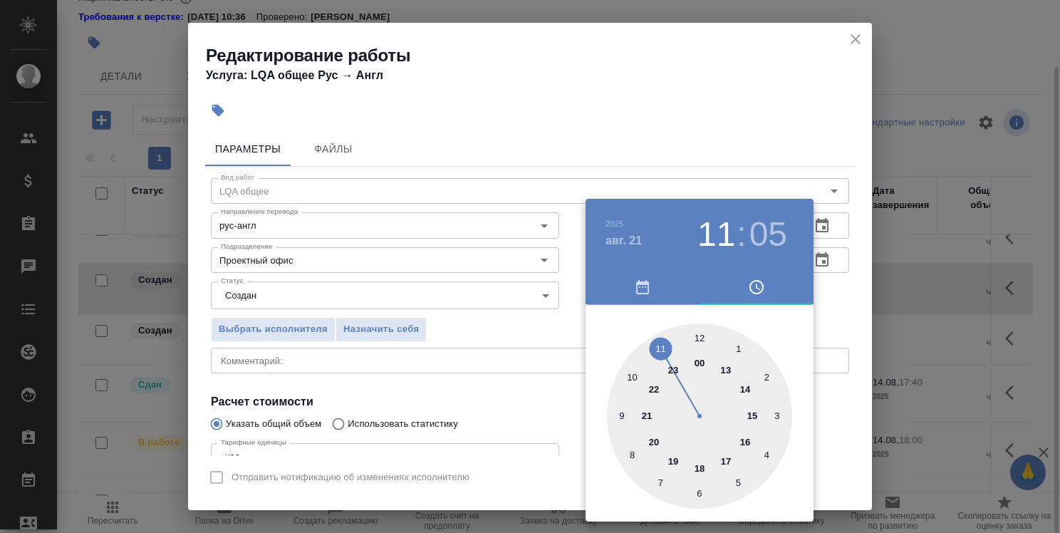
click at [831, 326] on div at bounding box center [530, 266] width 1060 height 533
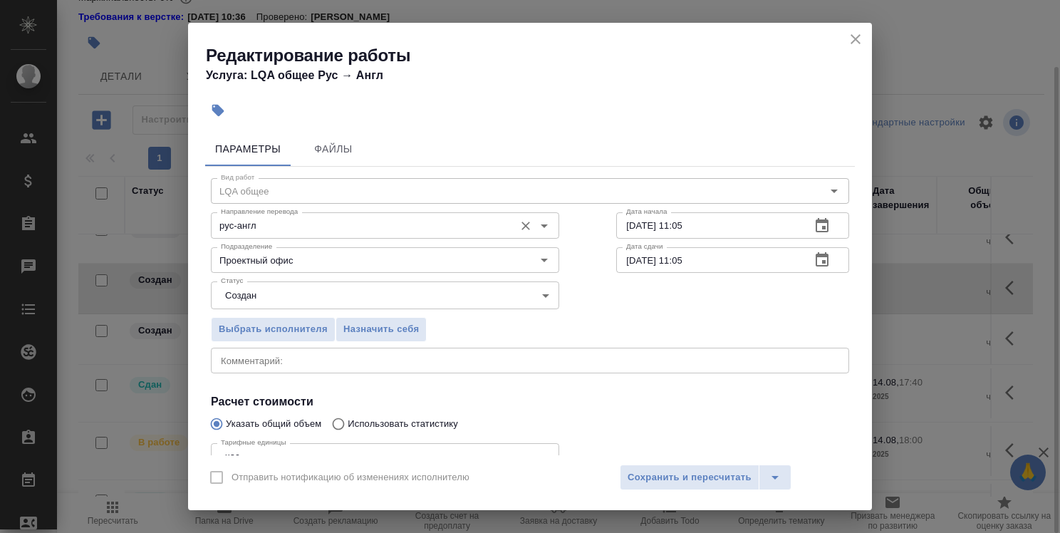
click at [373, 235] on div "рус-англ Направление перевода" at bounding box center [385, 225] width 349 height 26
click at [411, 236] on div "рус-англ Направление перевода" at bounding box center [385, 225] width 349 height 26
click at [458, 229] on input "рус-англ" at bounding box center [361, 225] width 292 height 17
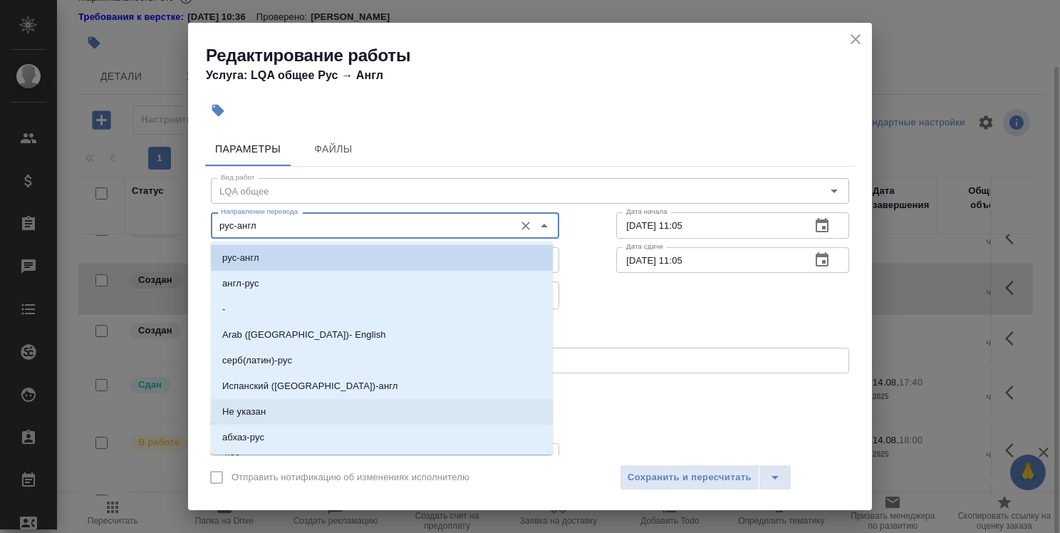
click at [442, 418] on li "Не указан" at bounding box center [382, 412] width 342 height 26
type input "Не указан"
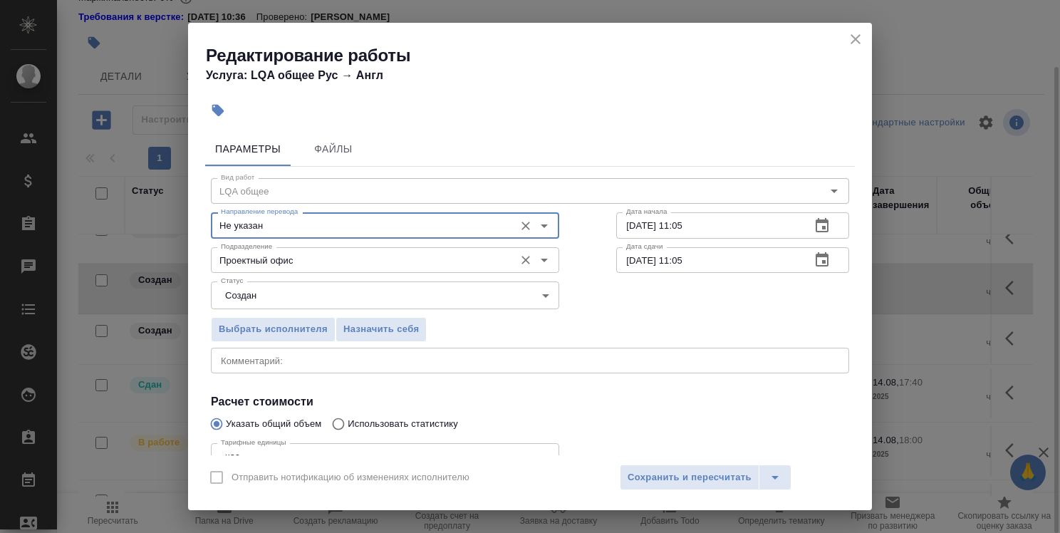
click at [365, 259] on input "Проектный офис" at bounding box center [361, 260] width 292 height 17
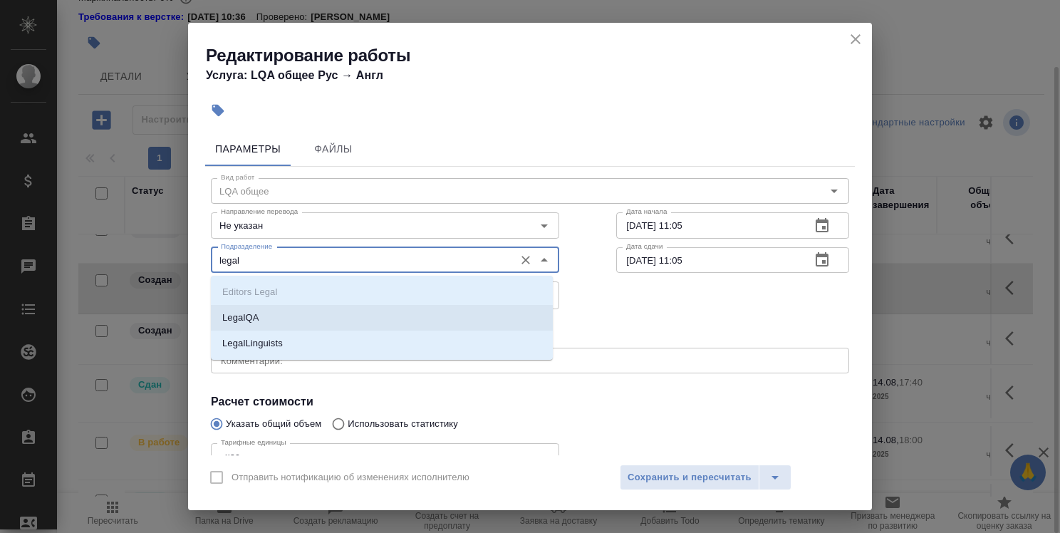
click at [361, 314] on li "LegalQA" at bounding box center [382, 318] width 342 height 26
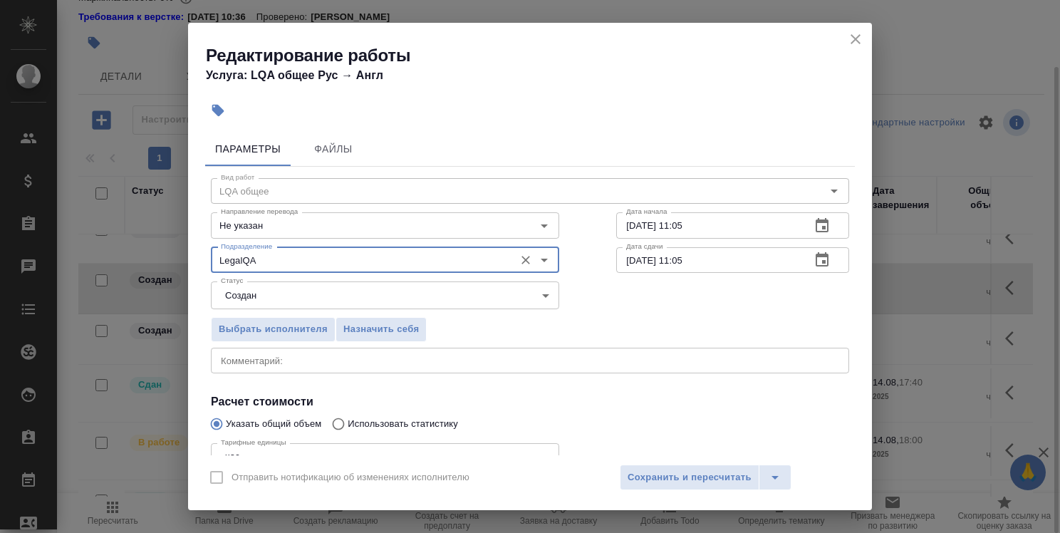
type input "LegalQA"
click at [348, 362] on textarea at bounding box center [530, 360] width 619 height 11
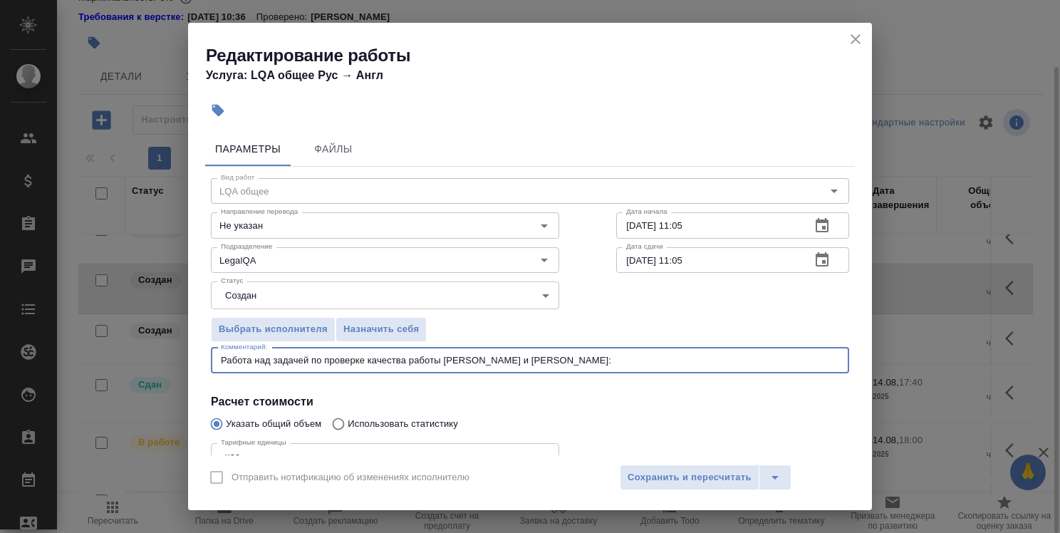
paste textarea "C_PTC-267"
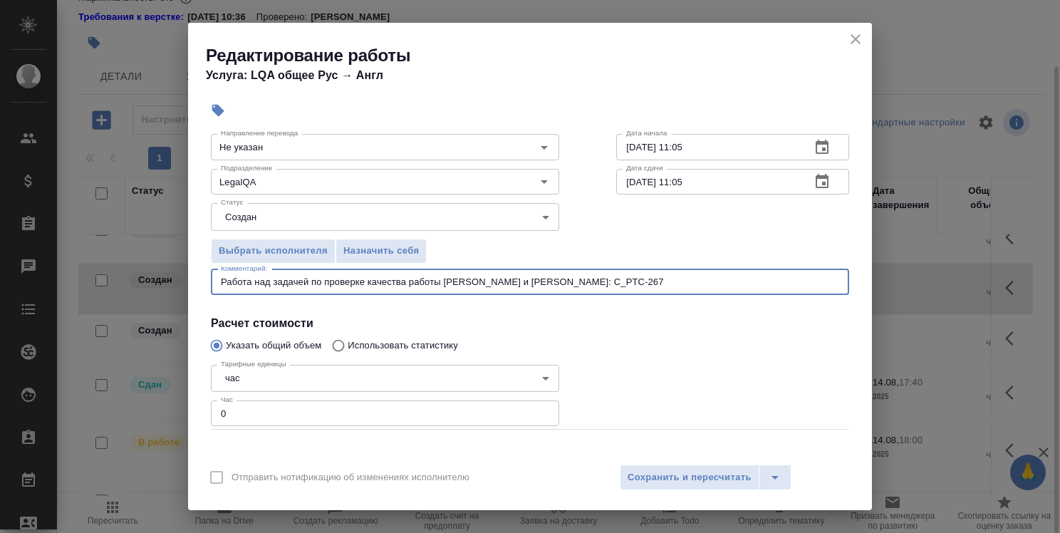
scroll to position [138, 0]
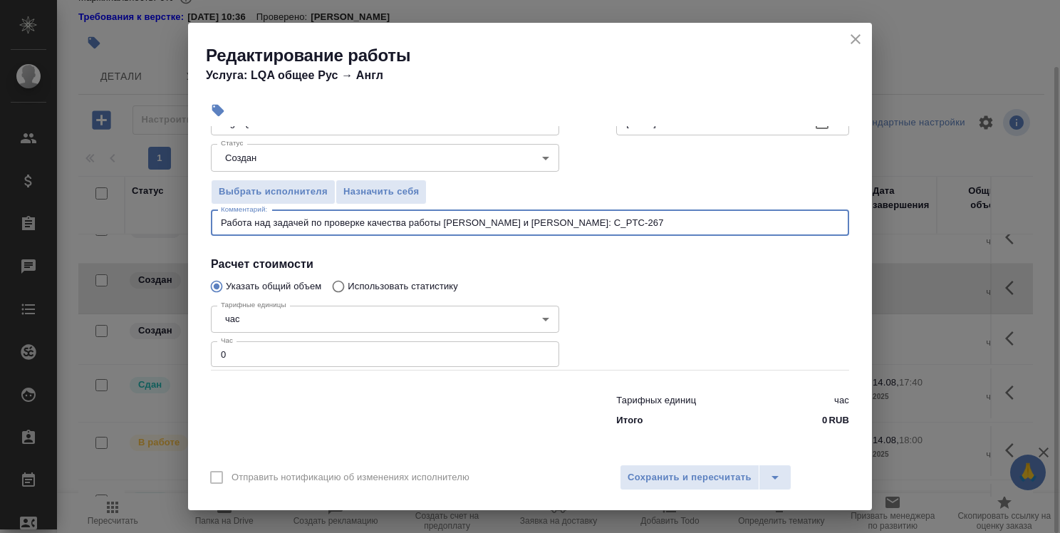
type textarea "Работа над задачей по проверке качества работы Кобзевой и Алилековой: C_PTC-267"
click at [285, 354] on input "0" at bounding box center [385, 354] width 349 height 26
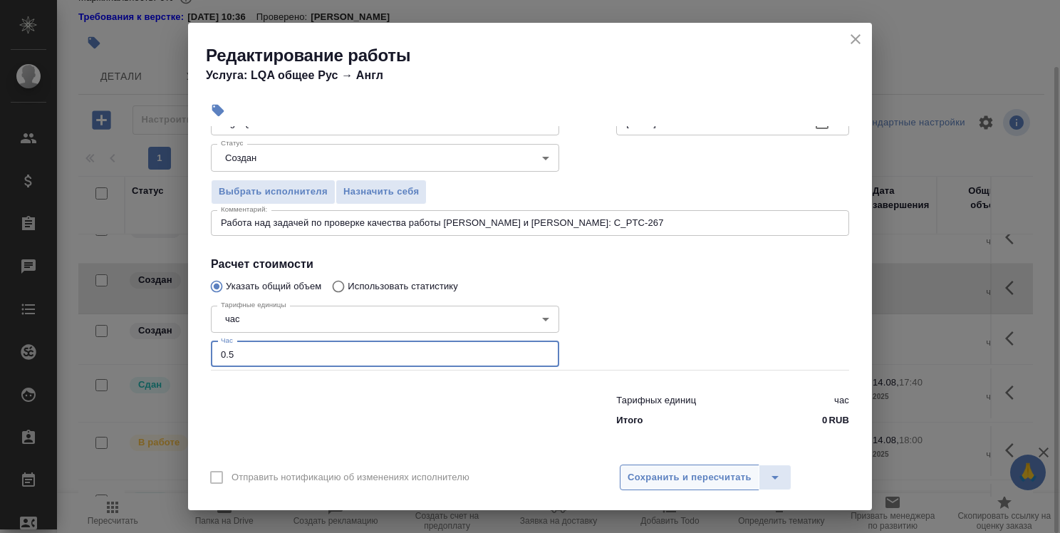
type input "0.5"
click at [715, 482] on span "Сохранить и пересчитать" at bounding box center [690, 478] width 124 height 16
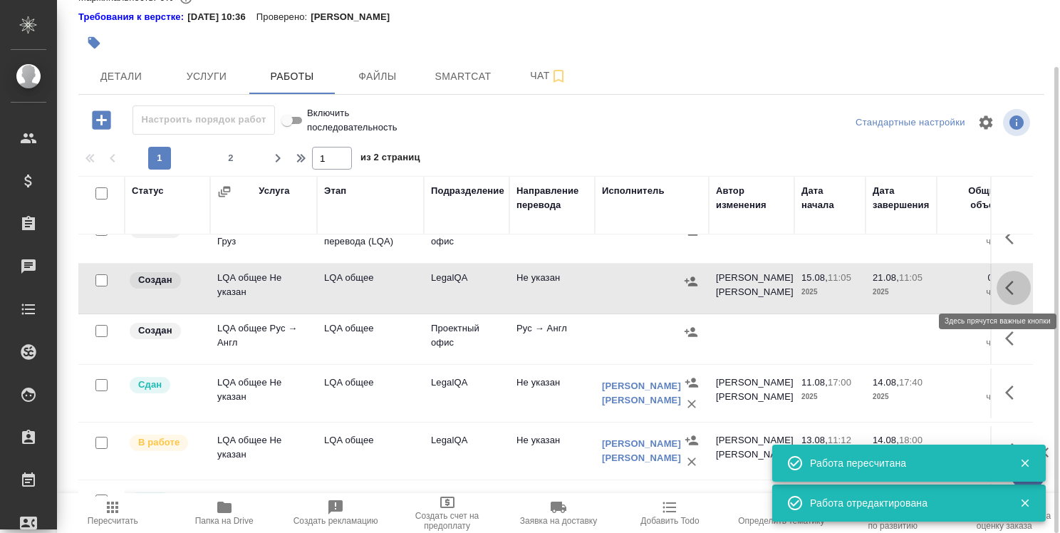
click at [1006, 284] on icon "button" at bounding box center [1014, 287] width 17 height 17
click at [903, 283] on icon "button" at bounding box center [909, 288] width 13 height 13
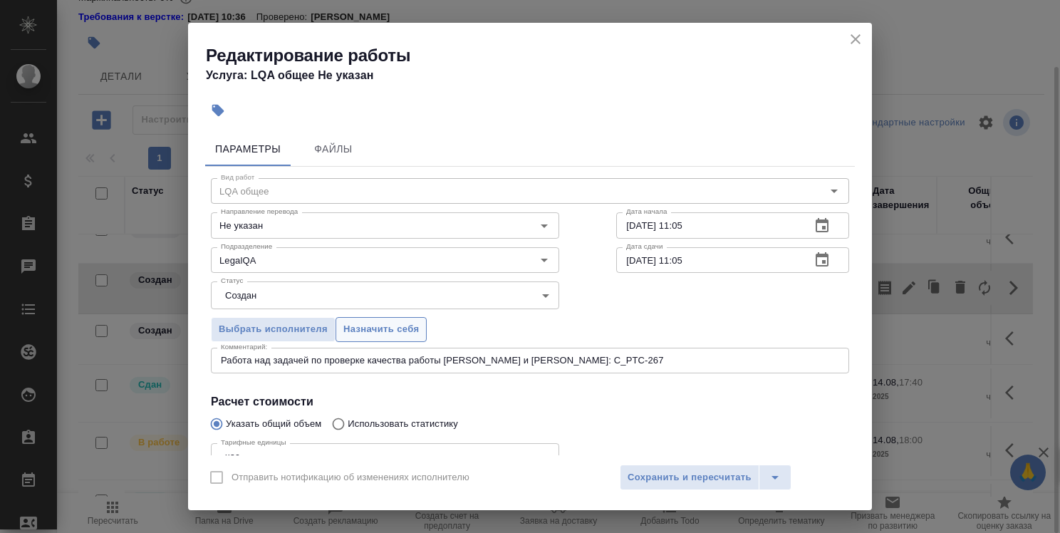
click at [398, 319] on button "Назначить себя" at bounding box center [381, 329] width 91 height 25
click at [669, 476] on span "Сохранить и пересчитать" at bounding box center [690, 478] width 124 height 16
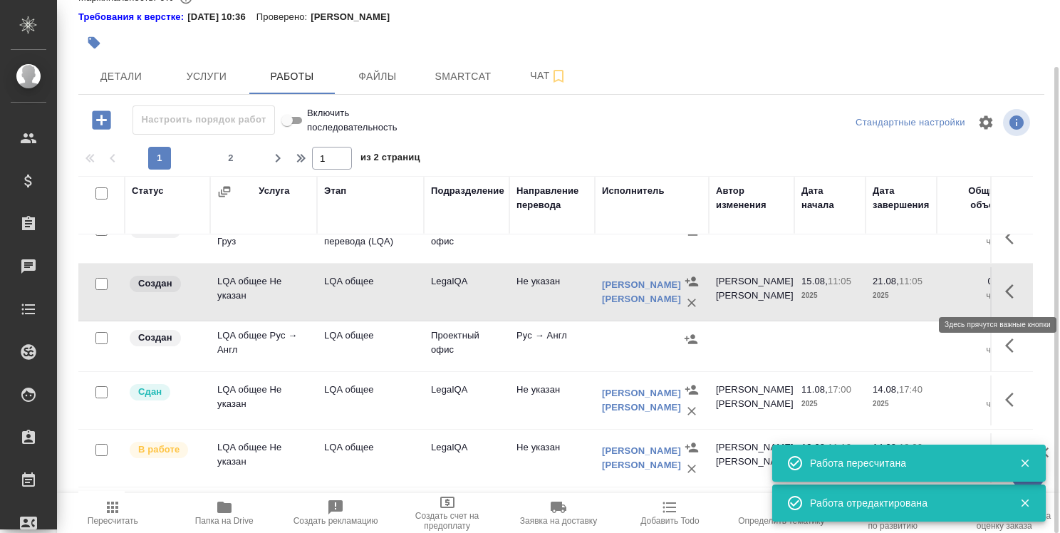
click at [1006, 283] on icon "button" at bounding box center [1014, 291] width 17 height 17
click at [901, 283] on icon "button" at bounding box center [909, 291] width 17 height 17
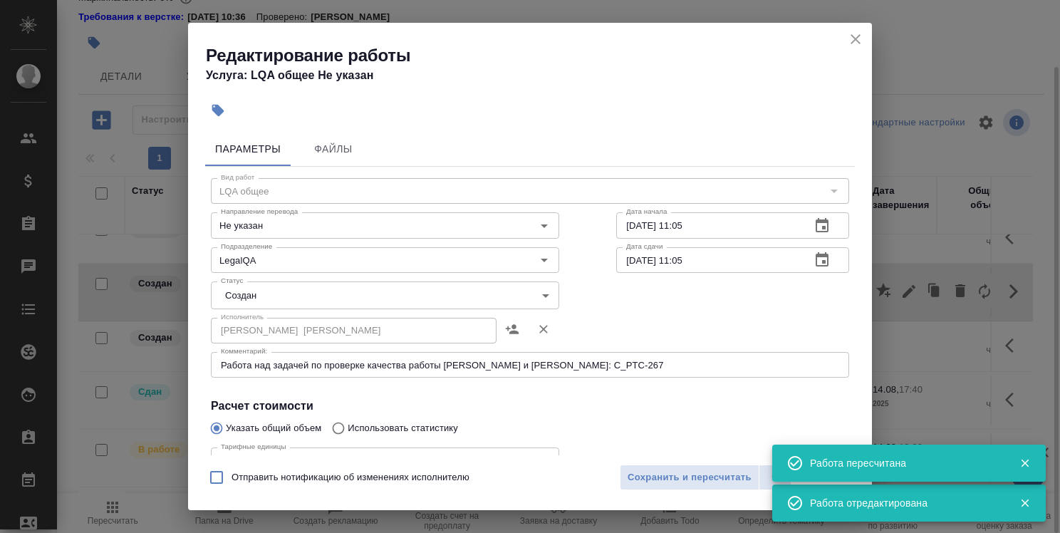
click at [379, 294] on body "🙏 .cls-1 fill:#fff; AWATERA Strelnikova Olga Клиенты Спецификации Заказы 0 Чаты…" at bounding box center [530, 266] width 1060 height 533
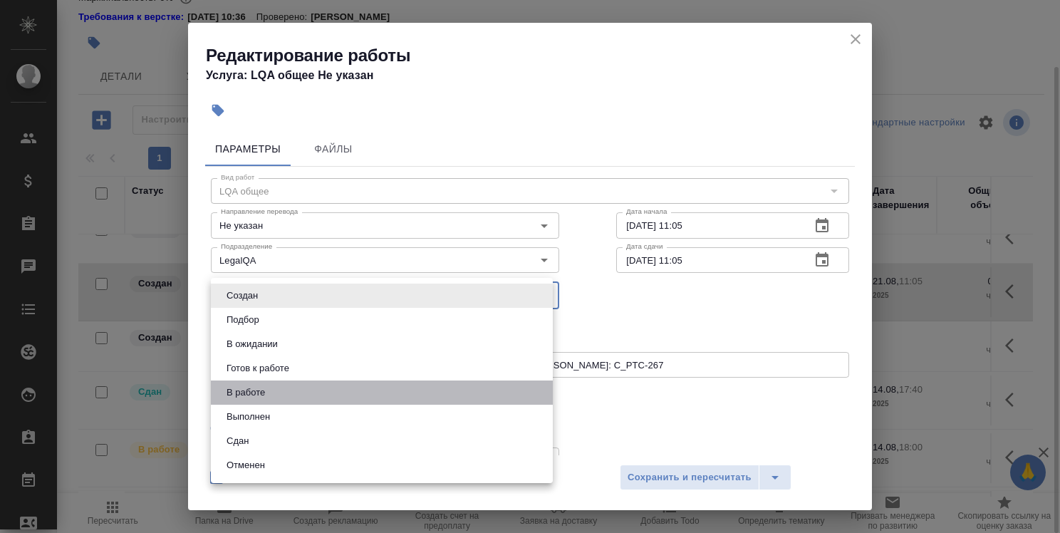
click at [359, 391] on li "В работе" at bounding box center [382, 393] width 342 height 24
type input "inProgress"
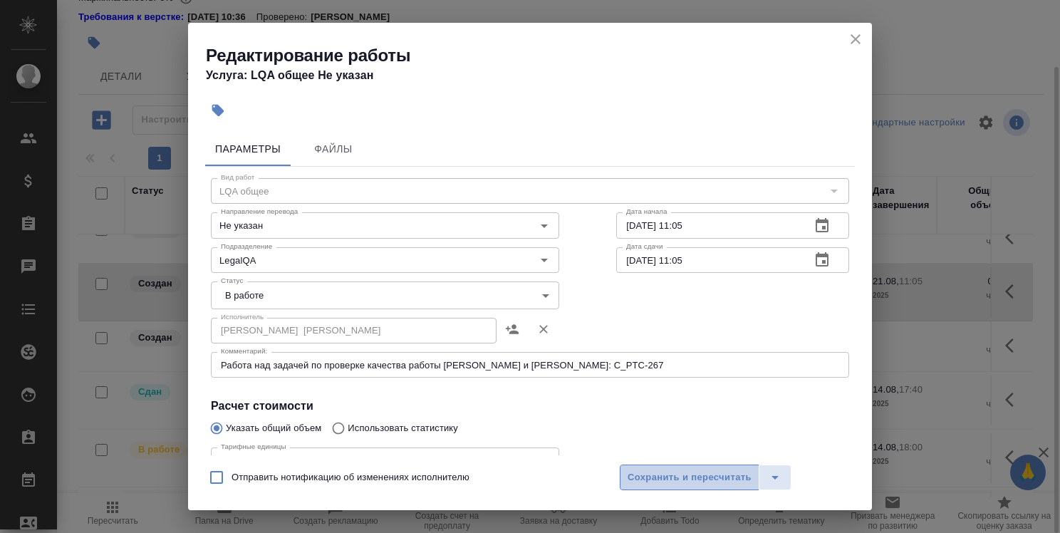
click at [664, 480] on span "Сохранить и пересчитать" at bounding box center [690, 478] width 124 height 16
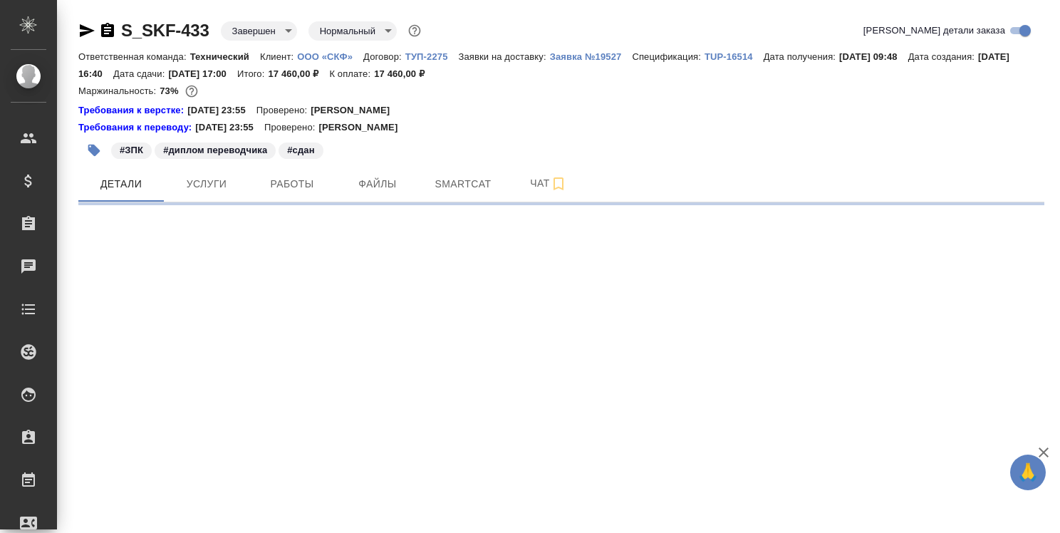
select select "RU"
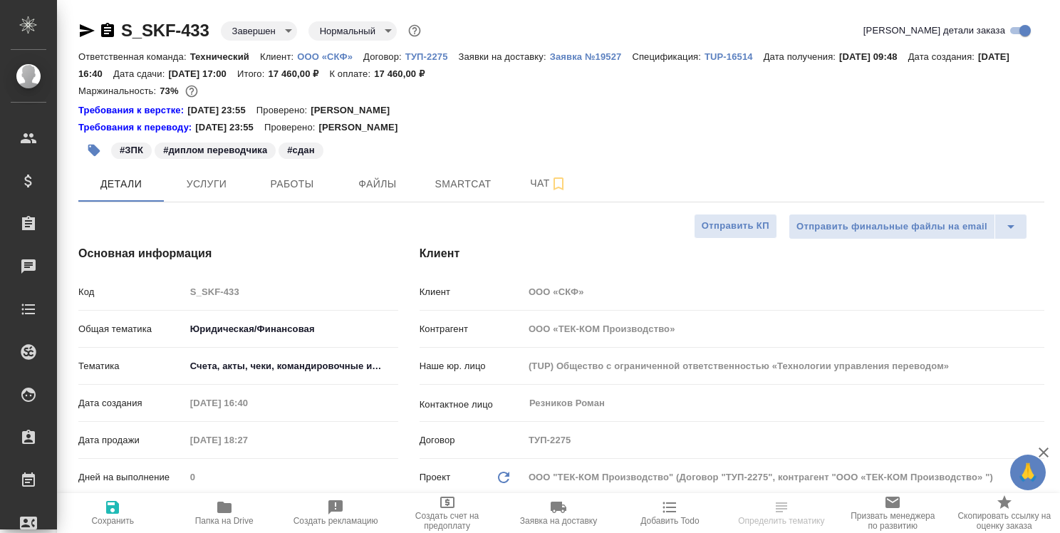
type textarea "x"
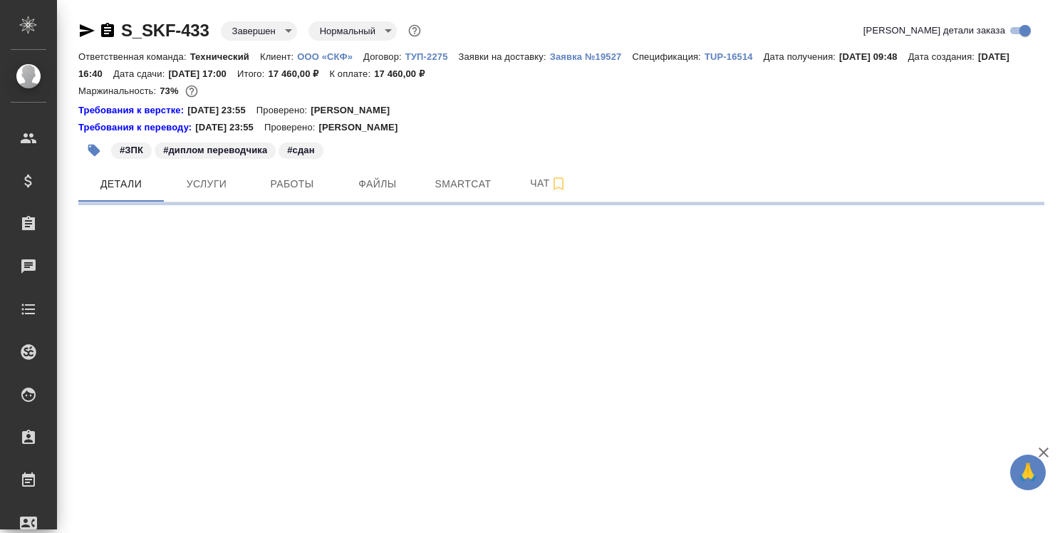
select select "RU"
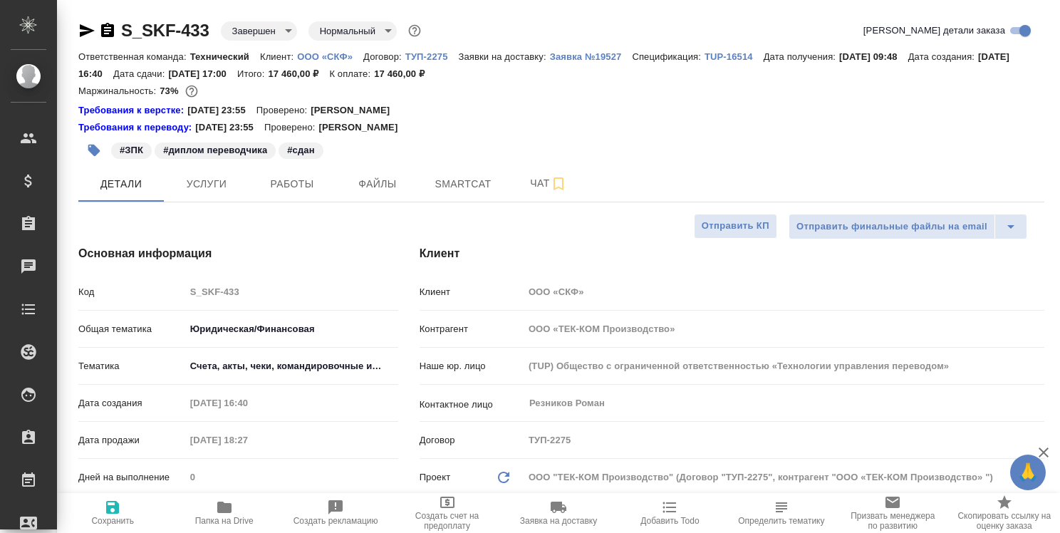
type textarea "x"
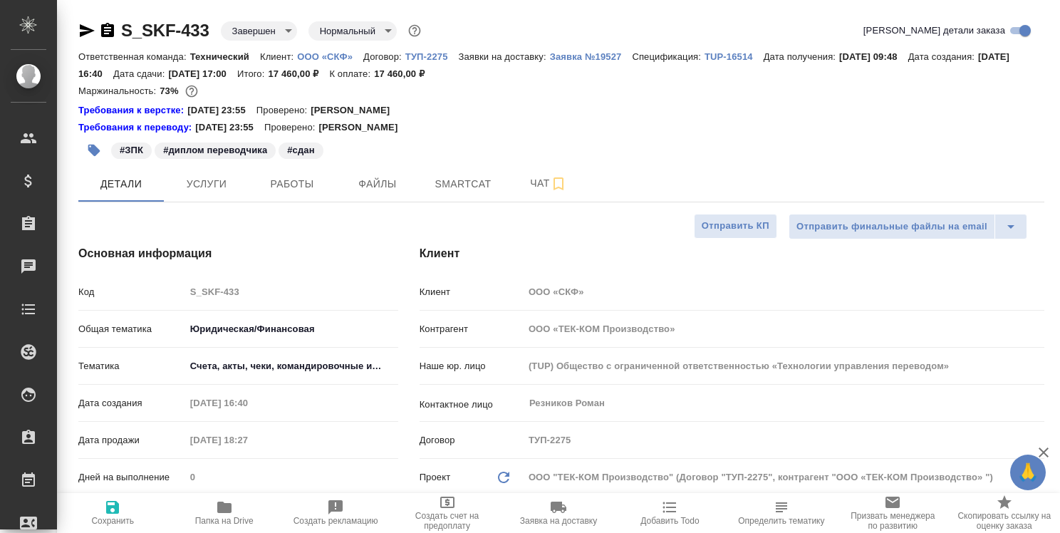
type textarea "x"
click at [108, 27] on icon "button" at bounding box center [107, 30] width 17 height 17
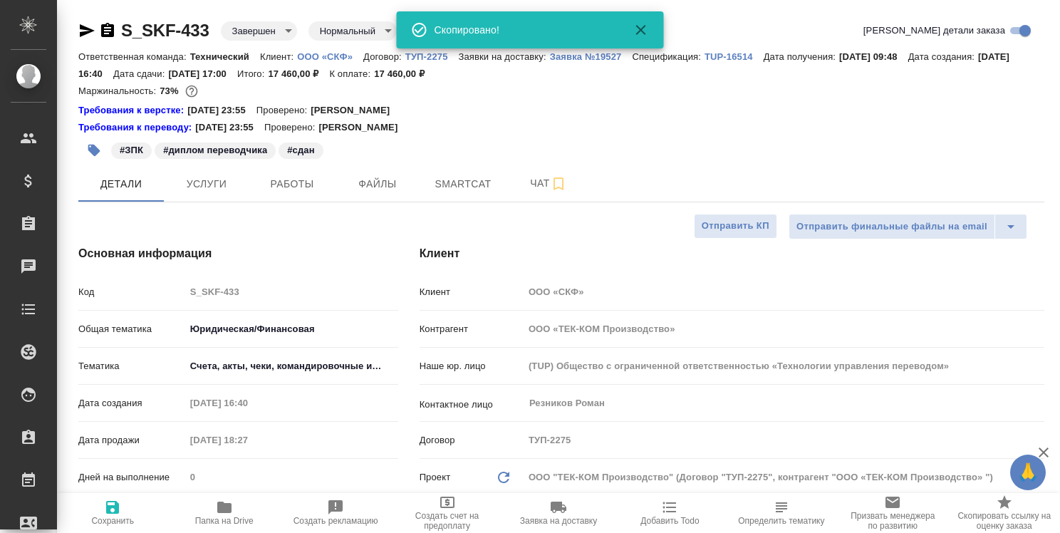
type textarea "x"
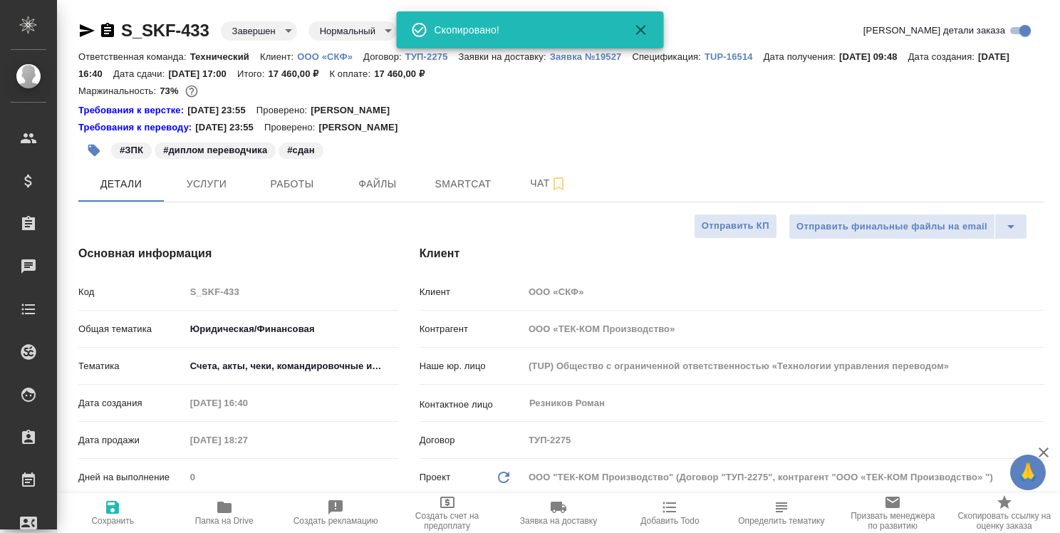
type textarea "x"
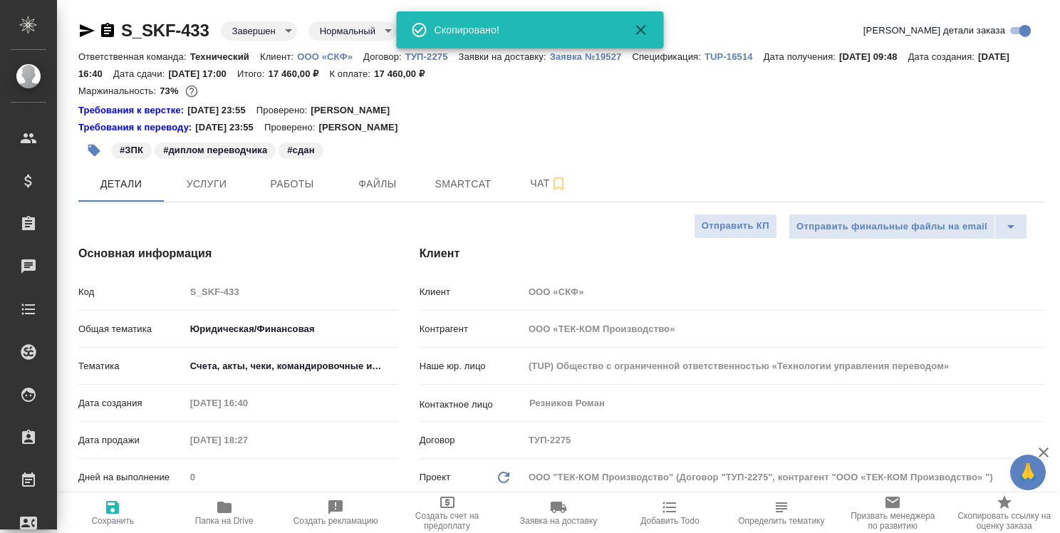
type textarea "x"
